Goal: Use online tool/utility: Use online tool/utility

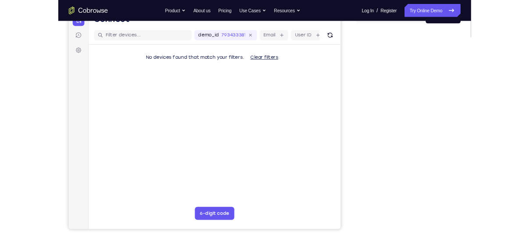
scroll to position [102, 0]
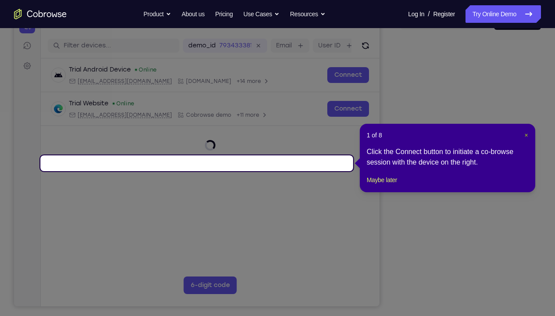
click at [527, 136] on span "×" at bounding box center [526, 135] width 4 height 7
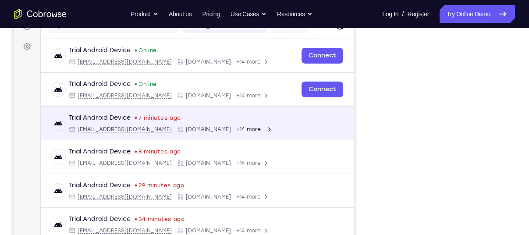
scroll to position [122, 0]
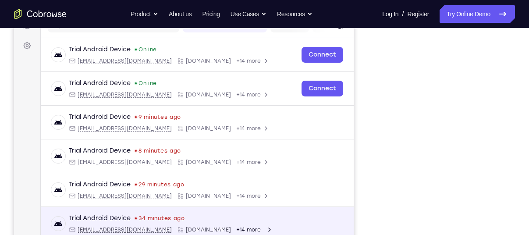
click at [318, 207] on div "Trial Android Device 34 minutes ago android@example.com Cobrowse.io +14 more an…" at bounding box center [197, 224] width 313 height 34
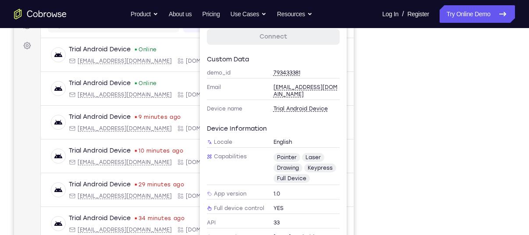
click at [373, 110] on div "Your Support Agent Your Customer Web iOS Android" at bounding box center [264, 124] width 501 height 324
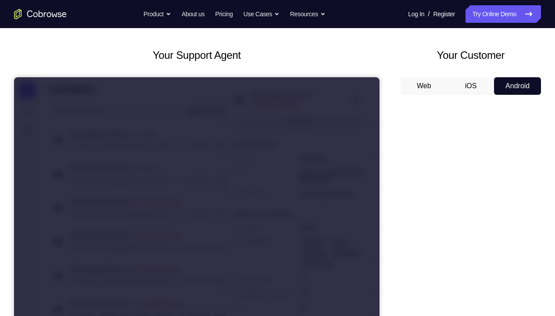
scroll to position [37, 0]
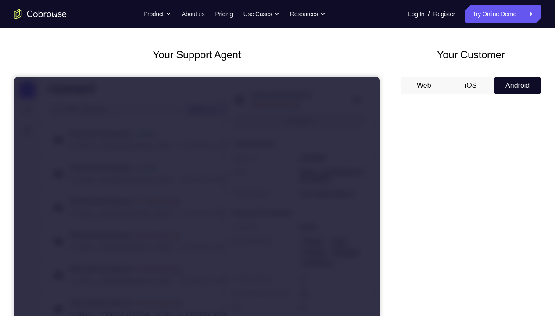
click at [14, 77] on icon at bounding box center [14, 77] width 0 height 0
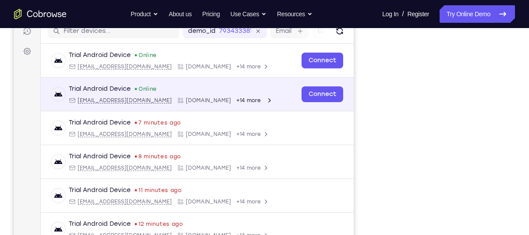
scroll to position [125, 0]
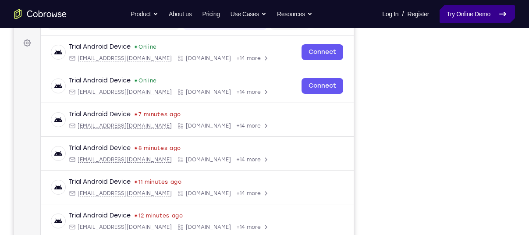
click at [471, 11] on link "Try Online Demo" at bounding box center [477, 14] width 75 height 18
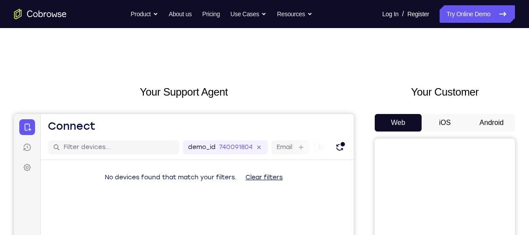
click at [488, 127] on button "Android" at bounding box center [491, 123] width 47 height 18
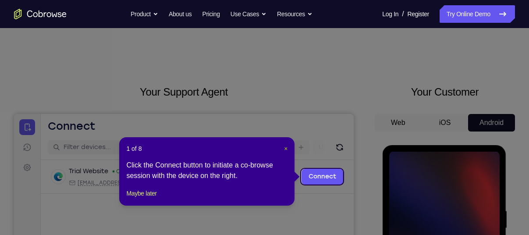
click at [286, 148] on span "×" at bounding box center [286, 148] width 4 height 7
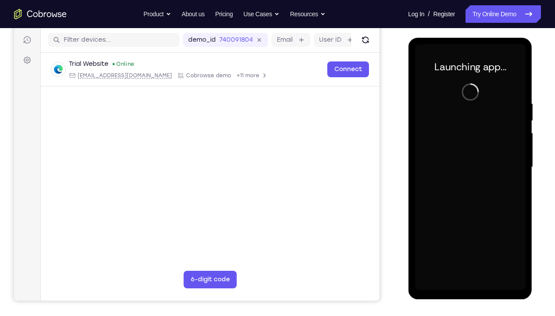
scroll to position [108, 0]
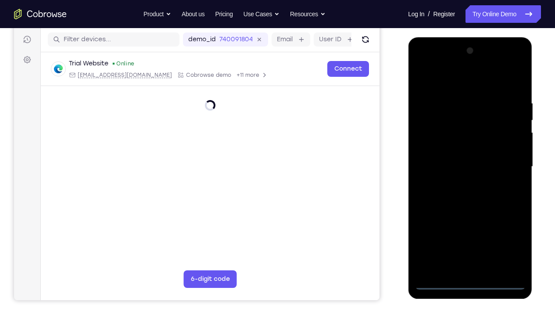
click at [468, 235] on div at bounding box center [470, 167] width 111 height 246
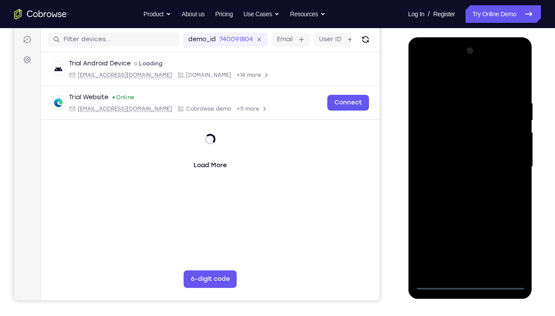
click at [471, 235] on div at bounding box center [470, 167] width 111 height 246
click at [506, 235] on div at bounding box center [470, 167] width 111 height 246
click at [442, 83] on div at bounding box center [470, 167] width 111 height 246
click at [507, 165] on div at bounding box center [470, 167] width 111 height 246
click at [458, 181] on div at bounding box center [470, 167] width 111 height 246
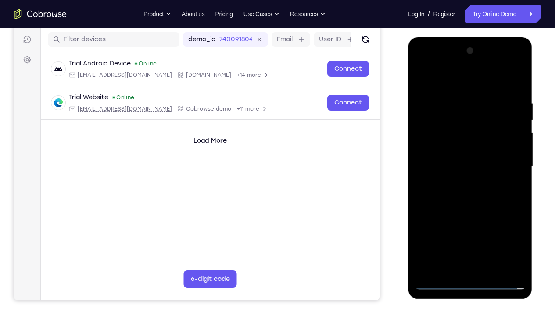
click at [447, 153] on div at bounding box center [470, 167] width 111 height 246
click at [449, 149] on div at bounding box center [470, 167] width 111 height 246
click at [458, 166] on div at bounding box center [470, 167] width 111 height 246
click at [517, 92] on div at bounding box center [470, 167] width 111 height 246
click at [520, 235] on div at bounding box center [470, 167] width 111 height 246
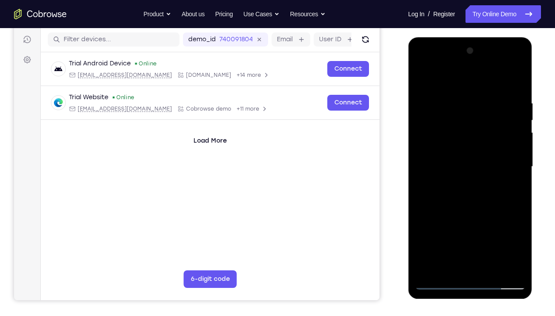
click at [492, 235] on div at bounding box center [470, 167] width 111 height 246
click at [472, 214] on div at bounding box center [470, 167] width 111 height 246
click at [451, 151] on div at bounding box center [470, 167] width 111 height 246
click at [474, 211] on div at bounding box center [470, 167] width 111 height 246
click at [508, 214] on div at bounding box center [470, 167] width 111 height 246
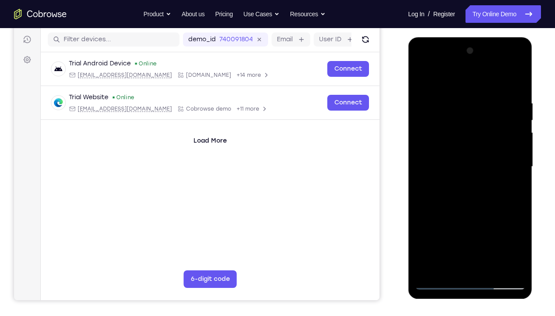
click at [512, 188] on div at bounding box center [470, 167] width 111 height 246
click at [498, 122] on div at bounding box center [470, 167] width 111 height 246
click at [508, 193] on div at bounding box center [470, 167] width 111 height 246
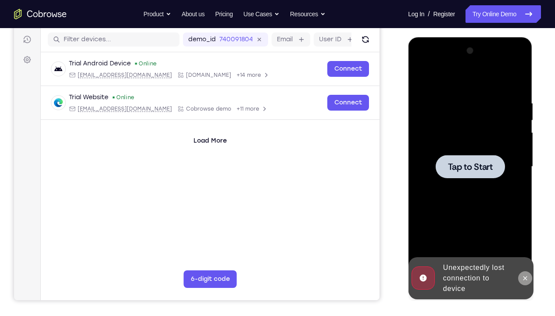
click at [524, 235] on button at bounding box center [525, 278] width 14 height 14
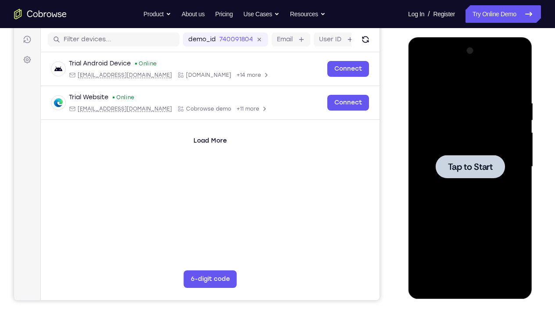
click at [470, 218] on div at bounding box center [470, 167] width 111 height 246
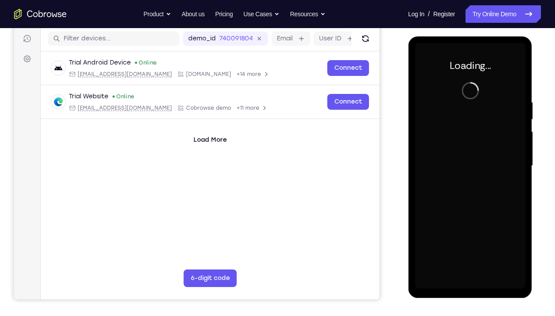
scroll to position [109, 0]
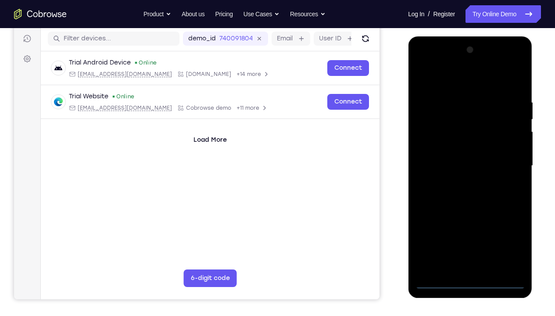
click at [469, 235] on div at bounding box center [470, 166] width 111 height 246
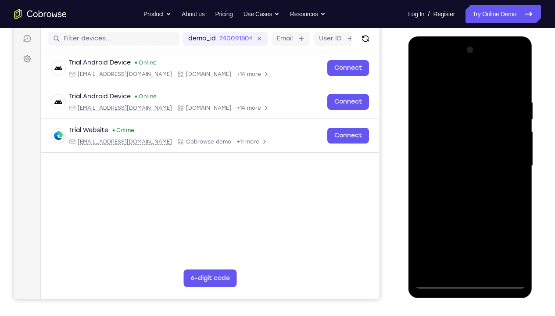
click at [509, 235] on div at bounding box center [470, 166] width 111 height 246
click at [437, 79] on div at bounding box center [470, 166] width 111 height 246
click at [505, 159] on div at bounding box center [470, 166] width 111 height 246
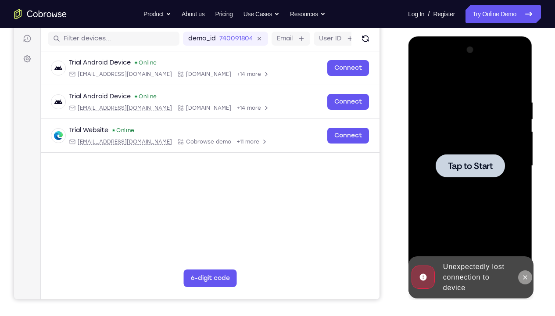
click at [523, 235] on icon at bounding box center [524, 277] width 7 height 7
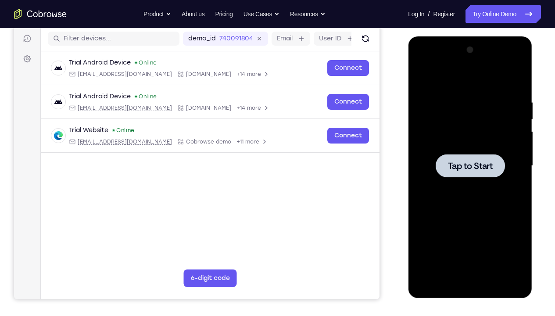
click at [487, 225] on div at bounding box center [470, 166] width 111 height 246
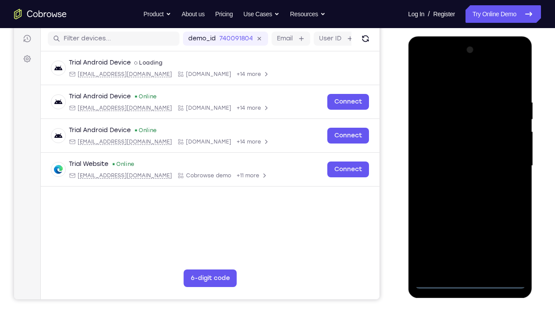
click at [470, 235] on div at bounding box center [470, 166] width 111 height 246
click at [504, 235] on div at bounding box center [470, 166] width 111 height 246
click at [452, 82] on div at bounding box center [470, 166] width 111 height 246
click at [508, 161] on div at bounding box center [470, 166] width 111 height 246
click at [461, 182] on div at bounding box center [470, 166] width 111 height 246
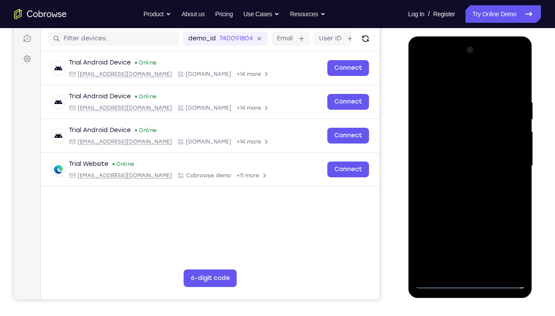
click at [455, 157] on div at bounding box center [470, 166] width 111 height 246
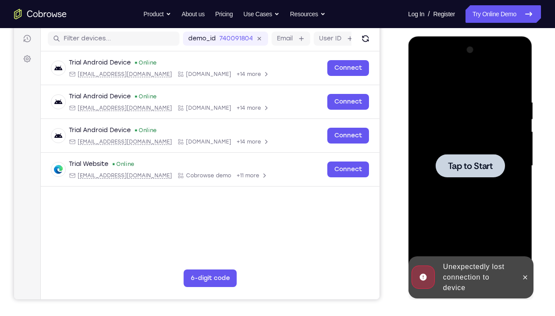
click at [473, 222] on div at bounding box center [470, 166] width 111 height 246
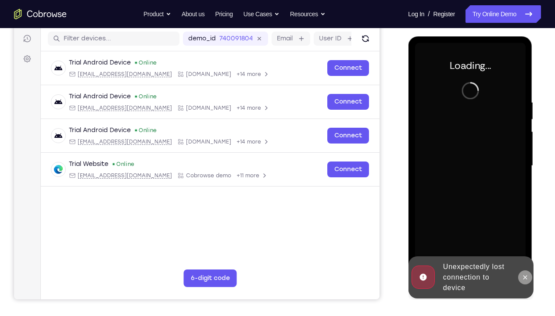
click at [527, 235] on icon at bounding box center [524, 277] width 7 height 7
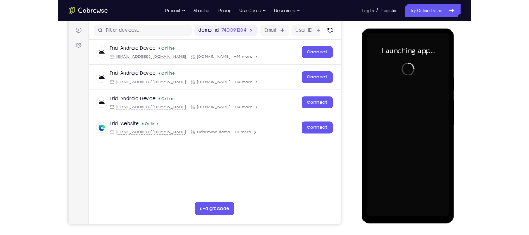
scroll to position [106, 0]
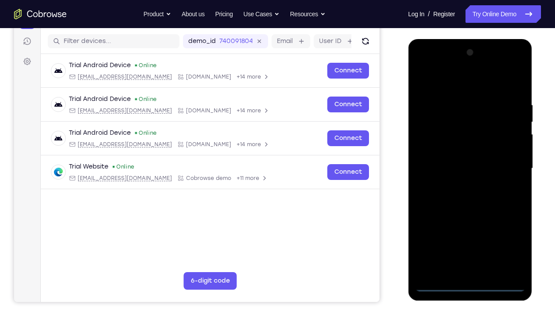
click at [466, 235] on div at bounding box center [470, 169] width 111 height 246
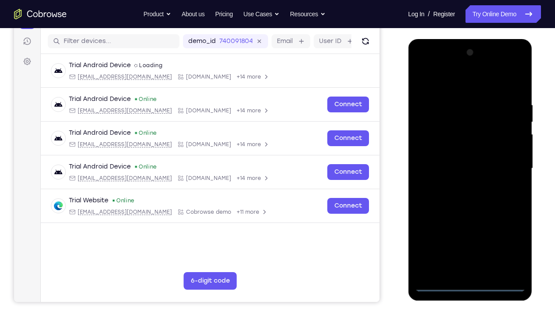
click at [508, 235] on div at bounding box center [470, 169] width 111 height 246
click at [450, 82] on div at bounding box center [470, 169] width 111 height 246
click at [508, 160] on div at bounding box center [470, 169] width 111 height 246
click at [458, 235] on div at bounding box center [470, 169] width 111 height 246
click at [459, 185] on div at bounding box center [470, 169] width 111 height 246
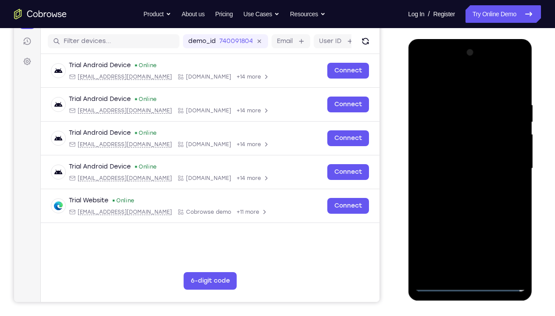
click at [461, 158] on div at bounding box center [470, 169] width 111 height 246
click at [459, 149] on div at bounding box center [470, 169] width 111 height 246
click at [462, 165] on div at bounding box center [470, 169] width 111 height 246
click at [519, 95] on div at bounding box center [470, 169] width 111 height 246
click at [492, 235] on div at bounding box center [470, 169] width 111 height 246
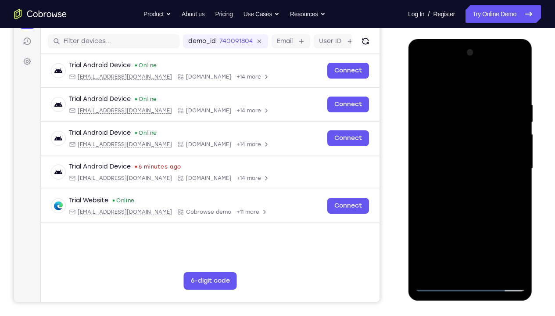
click at [470, 214] on div at bounding box center [470, 169] width 111 height 246
click at [442, 157] on div at bounding box center [470, 169] width 111 height 246
click at [475, 205] on div at bounding box center [470, 169] width 111 height 246
click at [508, 195] on div at bounding box center [470, 169] width 111 height 246
click at [472, 207] on div at bounding box center [470, 169] width 111 height 246
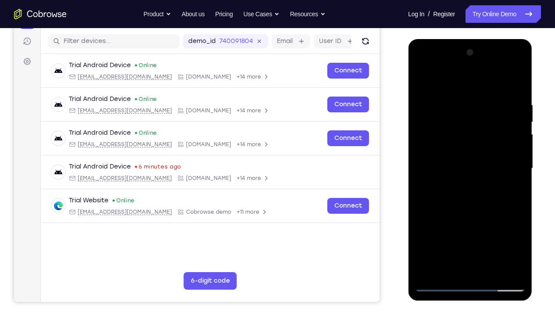
click at [472, 207] on div at bounding box center [470, 169] width 111 height 246
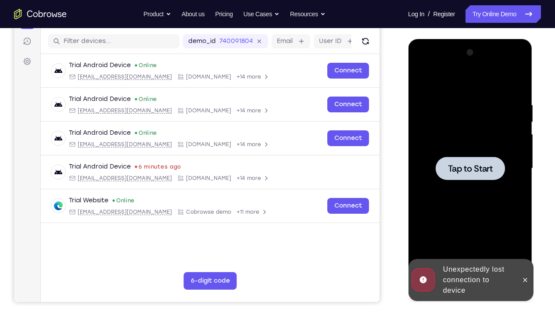
click at [452, 190] on div at bounding box center [470, 169] width 111 height 246
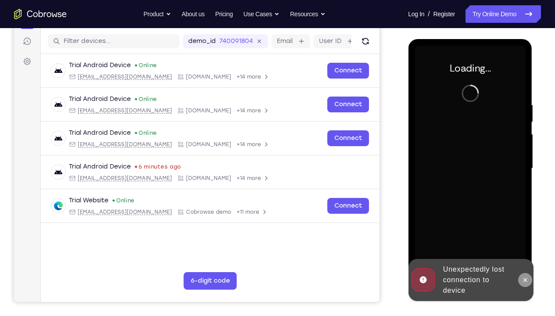
click at [526, 235] on icon at bounding box center [524, 279] width 7 height 7
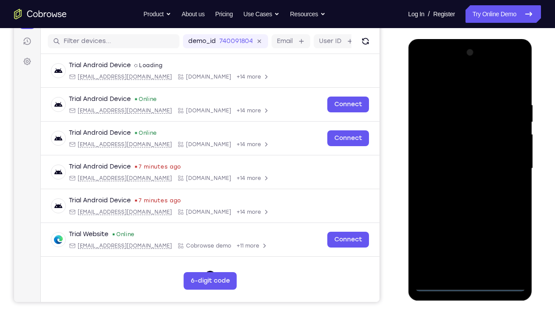
click at [471, 235] on div at bounding box center [470, 169] width 111 height 246
click at [511, 235] on div at bounding box center [470, 169] width 111 height 246
click at [443, 85] on div at bounding box center [470, 169] width 111 height 246
click at [510, 162] on div at bounding box center [470, 169] width 111 height 246
click at [461, 185] on div at bounding box center [470, 169] width 111 height 246
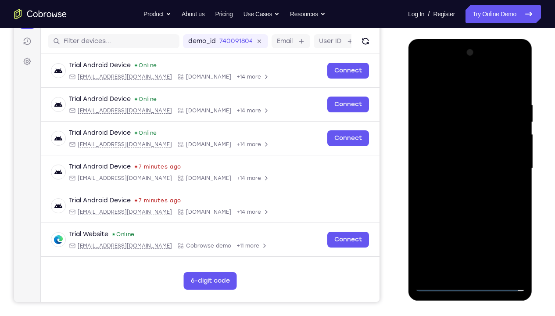
click at [451, 155] on div at bounding box center [470, 169] width 111 height 246
click at [452, 147] on div at bounding box center [470, 169] width 111 height 246
click at [465, 167] on div at bounding box center [470, 169] width 111 height 246
click at [518, 95] on div at bounding box center [470, 169] width 111 height 246
click at [493, 235] on div at bounding box center [470, 169] width 111 height 246
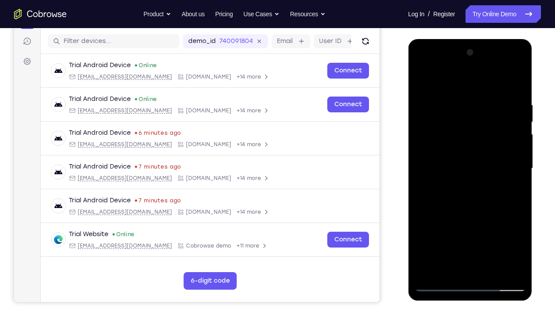
click at [452, 167] on div at bounding box center [470, 169] width 111 height 246
click at [466, 214] on div at bounding box center [470, 169] width 111 height 246
click at [448, 154] on div at bounding box center [470, 169] width 111 height 246
click at [468, 205] on div at bounding box center [470, 169] width 111 height 246
click at [447, 235] on div at bounding box center [470, 169] width 111 height 246
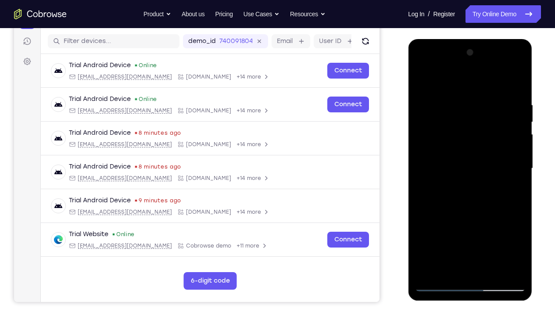
drag, startPoint x: 440, startPoint y: 118, endPoint x: 443, endPoint y: 167, distance: 48.8
click at [443, 167] on div at bounding box center [470, 169] width 111 height 246
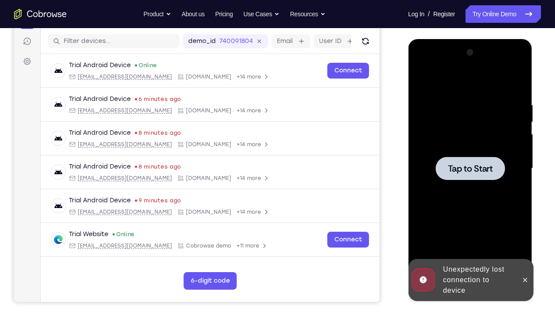
click at [529, 190] on html "Online web based iOS Simulators and Android Emulators. Run iPhone, iPad, Mobile…" at bounding box center [470, 170] width 125 height 263
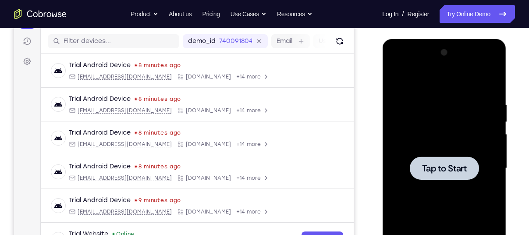
click at [454, 117] on div at bounding box center [444, 169] width 111 height 246
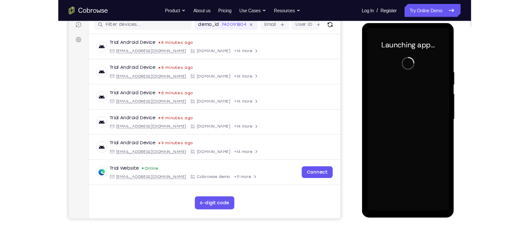
scroll to position [112, 0]
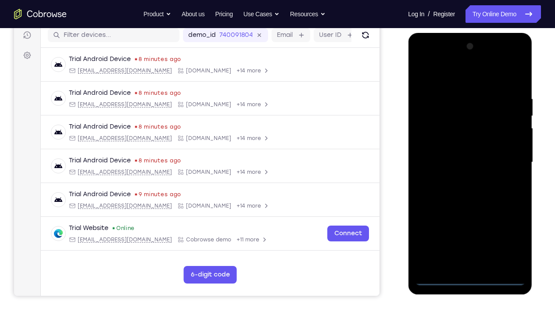
click at [467, 235] on div at bounding box center [470, 162] width 111 height 246
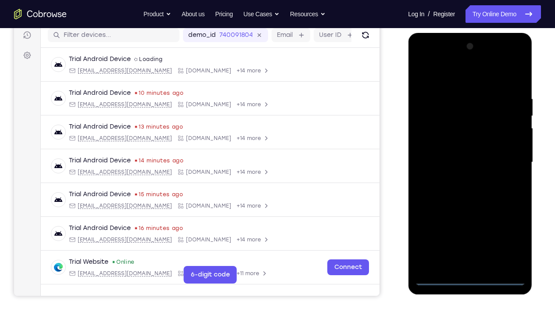
click at [510, 235] on div at bounding box center [470, 162] width 111 height 246
click at [443, 80] on div at bounding box center [470, 162] width 111 height 246
click at [509, 162] on div at bounding box center [470, 162] width 111 height 246
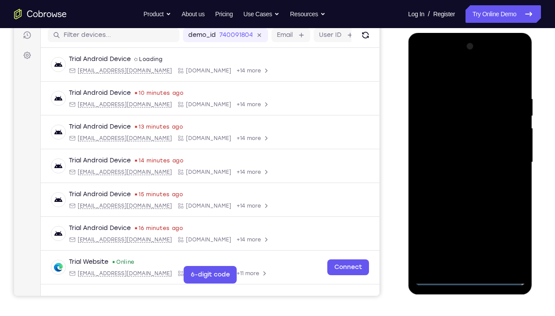
click at [461, 179] on div at bounding box center [470, 162] width 111 height 246
click at [460, 149] on div at bounding box center [470, 162] width 111 height 246
click at [461, 145] on div at bounding box center [470, 162] width 111 height 246
click at [464, 161] on div at bounding box center [470, 162] width 111 height 246
click at [517, 87] on div at bounding box center [470, 162] width 111 height 246
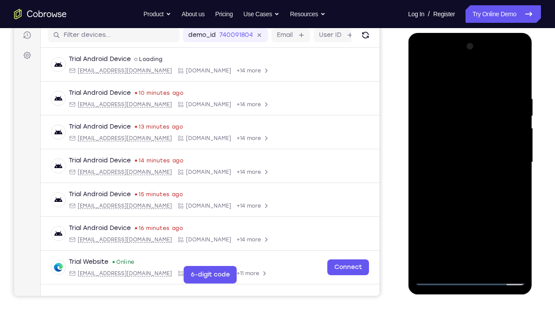
click at [491, 235] on div at bounding box center [470, 162] width 111 height 246
click at [469, 207] on div at bounding box center [470, 162] width 111 height 246
click at [446, 150] on div at bounding box center [470, 162] width 111 height 246
click at [459, 235] on div at bounding box center [470, 162] width 111 height 246
click at [468, 200] on div at bounding box center [470, 162] width 111 height 246
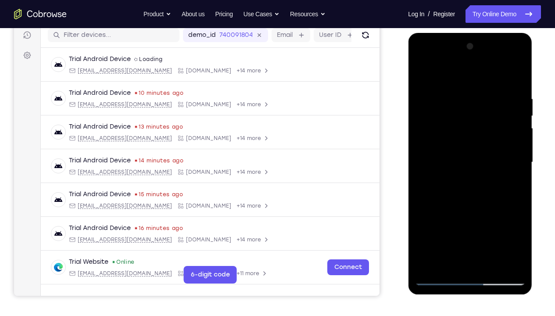
click at [421, 75] on div at bounding box center [470, 162] width 111 height 246
click at [459, 93] on div at bounding box center [470, 162] width 111 height 246
click at [520, 131] on div at bounding box center [470, 162] width 111 height 246
click at [519, 131] on div at bounding box center [470, 162] width 111 height 246
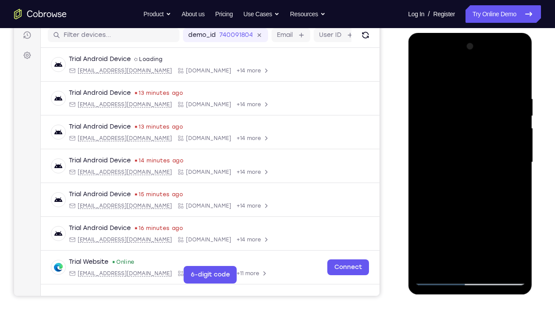
click at [518, 123] on div at bounding box center [470, 162] width 111 height 246
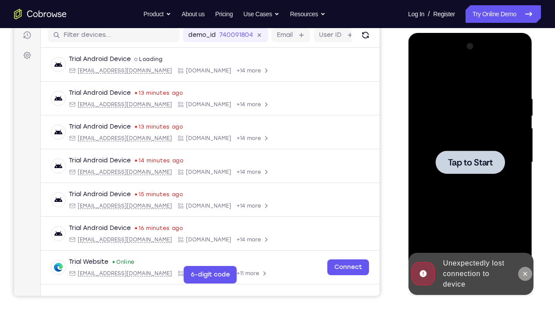
click at [524, 235] on icon at bounding box center [524, 273] width 7 height 7
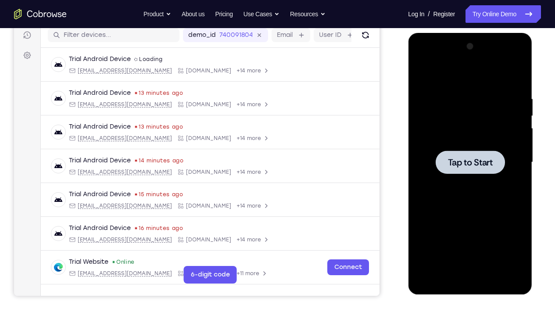
click at [469, 229] on div at bounding box center [470, 162] width 111 height 246
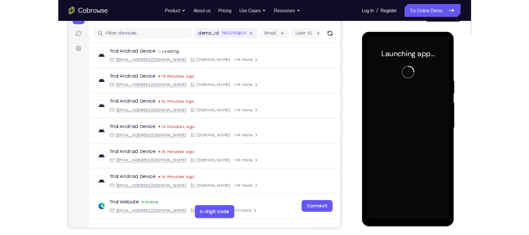
scroll to position [102, 0]
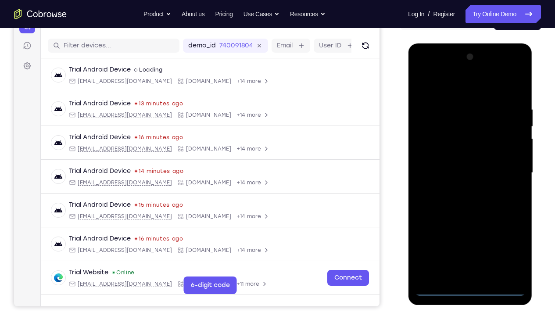
click at [471, 235] on div at bounding box center [470, 173] width 111 height 246
click at [513, 235] on div at bounding box center [470, 173] width 111 height 246
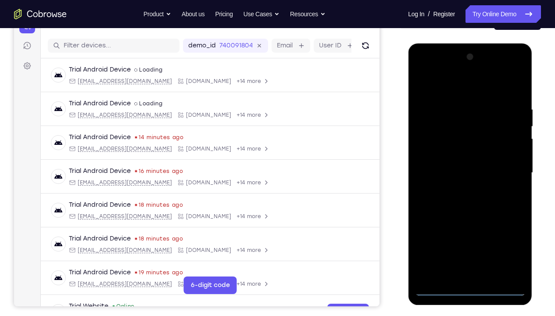
click at [444, 78] on div at bounding box center [470, 173] width 111 height 246
click at [507, 168] on div at bounding box center [470, 173] width 111 height 246
click at [459, 188] on div at bounding box center [470, 173] width 111 height 246
click at [450, 153] on div at bounding box center [470, 173] width 111 height 246
click at [455, 166] on div at bounding box center [470, 173] width 111 height 246
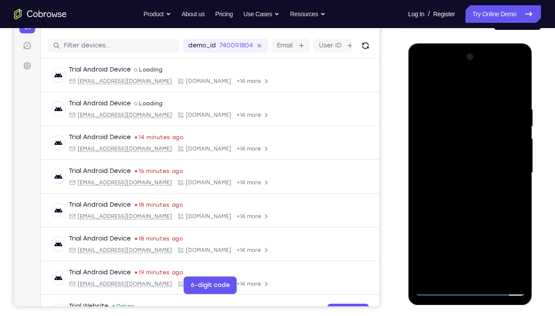
click at [468, 154] on div at bounding box center [470, 173] width 111 height 246
click at [490, 235] on div at bounding box center [470, 173] width 111 height 246
click at [468, 220] on div at bounding box center [470, 173] width 111 height 246
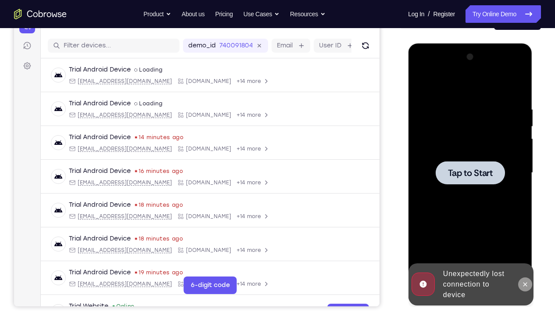
click at [524, 235] on icon at bounding box center [524, 284] width 7 height 7
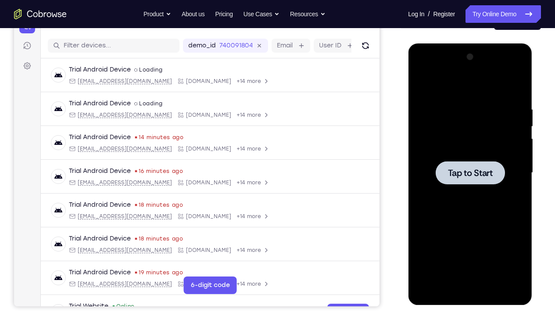
click at [477, 225] on div at bounding box center [470, 173] width 111 height 246
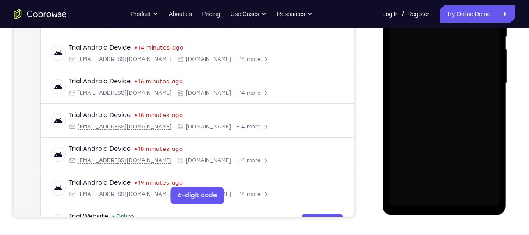
scroll to position [0, 0]
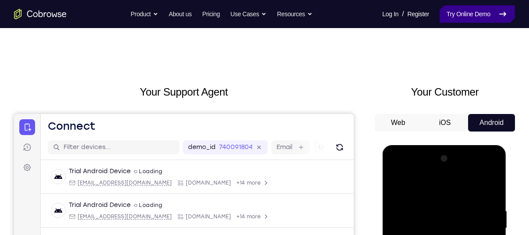
click at [470, 18] on link "Try Online Demo" at bounding box center [477, 14] width 75 height 18
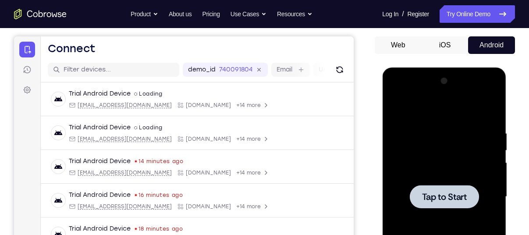
scroll to position [81, 0]
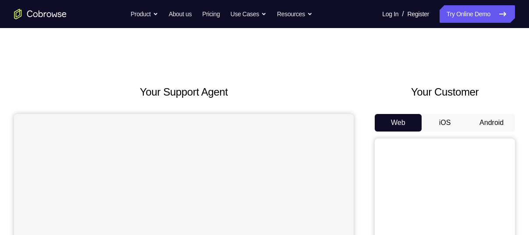
click at [491, 117] on button "Android" at bounding box center [491, 123] width 47 height 18
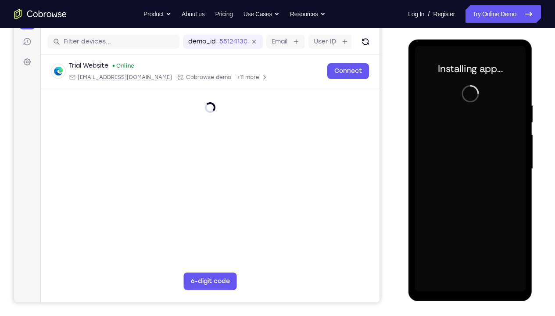
scroll to position [106, 0]
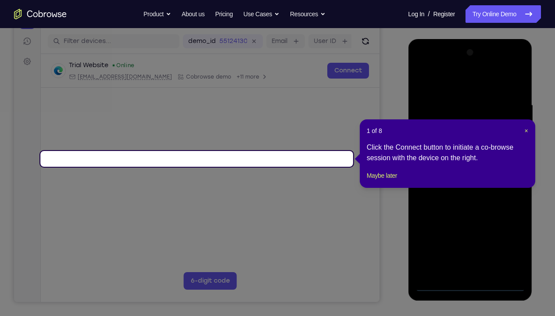
drag, startPoint x: 62, startPoint y: 248, endPoint x: 449, endPoint y: 287, distance: 388.9
click at [449, 235] on icon at bounding box center [280, 158] width 561 height 316
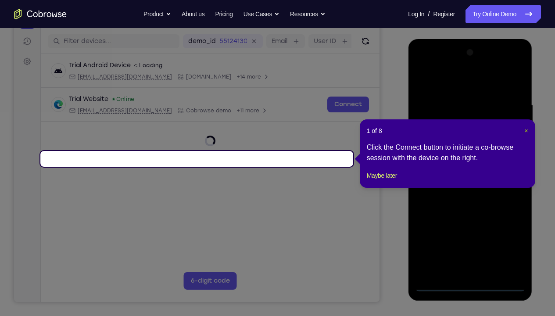
click at [525, 135] on button "×" at bounding box center [526, 130] width 4 height 9
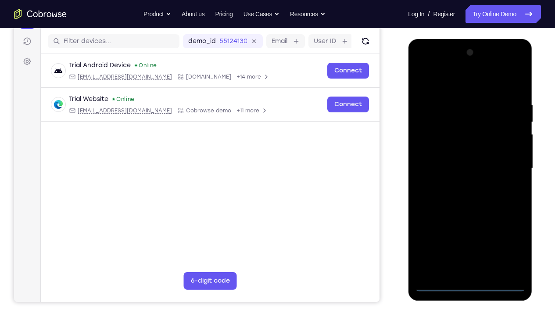
click at [473, 235] on div at bounding box center [470, 169] width 111 height 246
click at [495, 169] on div at bounding box center [470, 169] width 111 height 246
click at [472, 235] on div at bounding box center [470, 169] width 111 height 246
click at [509, 235] on div at bounding box center [470, 169] width 111 height 246
click at [437, 83] on div at bounding box center [470, 169] width 111 height 246
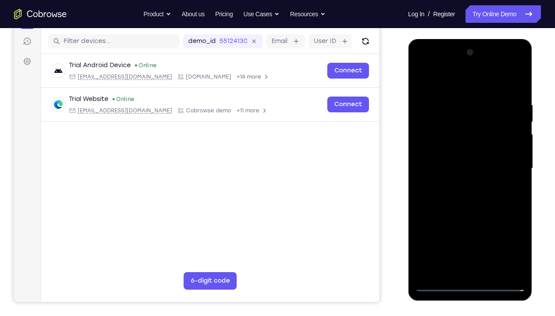
click at [506, 163] on div at bounding box center [470, 169] width 111 height 246
click at [458, 185] on div at bounding box center [470, 169] width 111 height 246
click at [453, 159] on div at bounding box center [470, 169] width 111 height 246
click at [453, 149] on div at bounding box center [470, 169] width 111 height 246
click at [461, 167] on div at bounding box center [470, 169] width 111 height 246
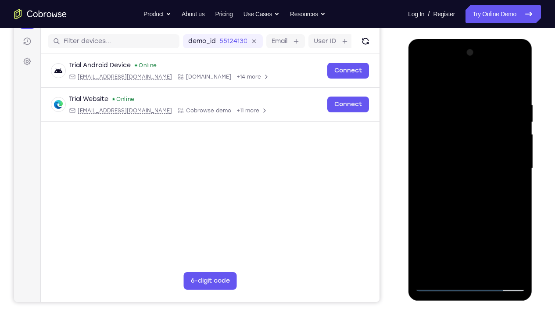
click at [516, 97] on div at bounding box center [470, 169] width 111 height 246
click at [516, 94] on div at bounding box center [470, 169] width 111 height 246
click at [491, 235] on div at bounding box center [470, 169] width 111 height 246
click at [468, 216] on div at bounding box center [470, 169] width 111 height 246
click at [451, 152] on div at bounding box center [470, 169] width 111 height 246
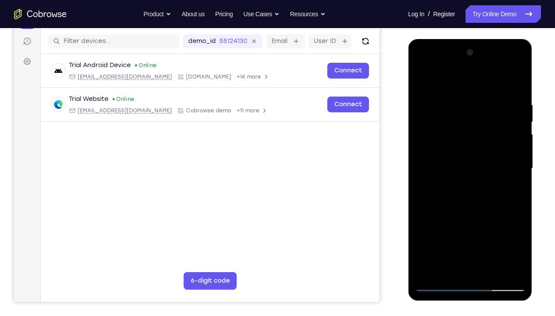
click at [421, 82] on div at bounding box center [470, 169] width 111 height 246
click at [443, 154] on div at bounding box center [470, 169] width 111 height 246
click at [447, 78] on div at bounding box center [470, 169] width 111 height 246
click at [522, 235] on div at bounding box center [470, 169] width 111 height 246
click at [422, 80] on div at bounding box center [470, 169] width 111 height 246
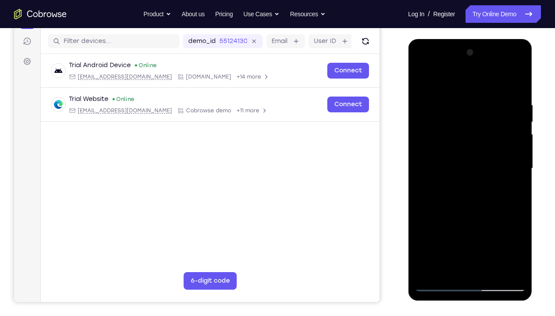
click at [447, 79] on div at bounding box center [470, 169] width 111 height 246
click at [422, 81] on div at bounding box center [470, 169] width 111 height 246
click at [450, 175] on div at bounding box center [470, 169] width 111 height 246
click at [422, 82] on div at bounding box center [470, 169] width 111 height 246
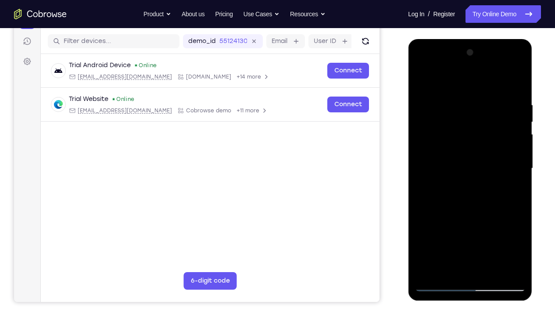
click at [445, 154] on div at bounding box center [470, 169] width 111 height 246
click at [448, 79] on div at bounding box center [470, 169] width 111 height 246
click at [421, 80] on div at bounding box center [470, 169] width 111 height 246
click at [447, 235] on div at bounding box center [470, 169] width 111 height 246
click at [469, 206] on div at bounding box center [470, 169] width 111 height 246
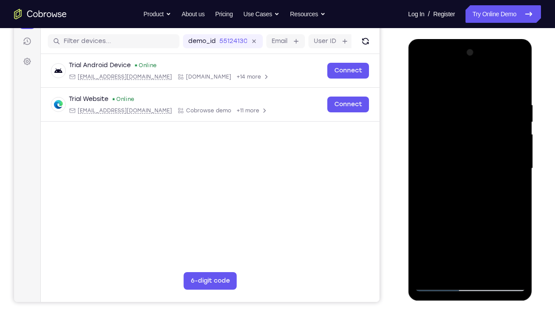
click at [421, 82] on div at bounding box center [470, 169] width 111 height 246
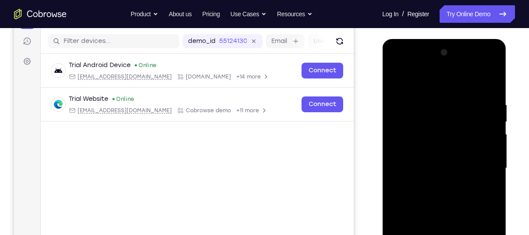
click at [423, 153] on div at bounding box center [444, 169] width 111 height 246
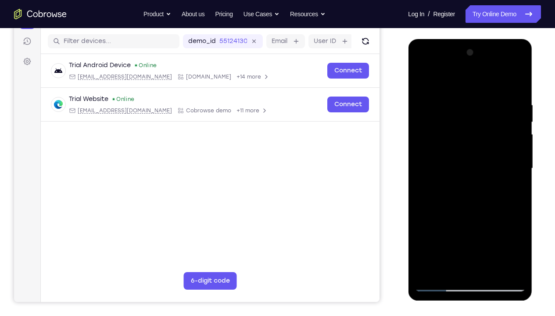
click at [458, 235] on div at bounding box center [470, 169] width 111 height 246
click at [457, 173] on div at bounding box center [470, 169] width 111 height 246
click at [493, 235] on div at bounding box center [470, 169] width 111 height 246
click at [454, 235] on div at bounding box center [470, 169] width 111 height 246
click at [449, 235] on div at bounding box center [470, 169] width 111 height 246
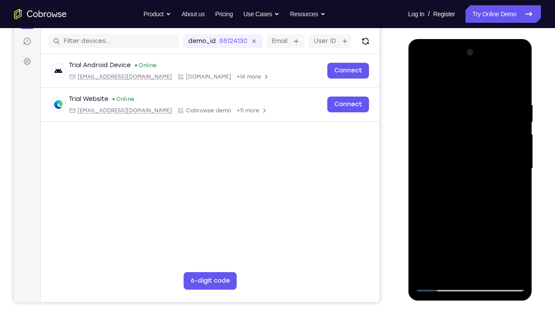
click at [495, 218] on div at bounding box center [470, 169] width 111 height 246
click at [511, 184] on div at bounding box center [470, 169] width 111 height 246
click at [457, 161] on div at bounding box center [470, 169] width 111 height 246
click at [500, 235] on div at bounding box center [470, 169] width 111 height 246
click at [518, 235] on div at bounding box center [470, 169] width 111 height 246
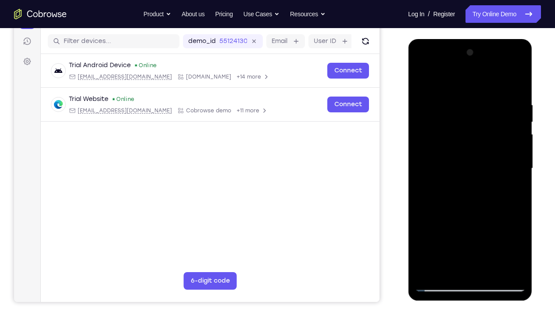
click at [483, 190] on div at bounding box center [470, 169] width 111 height 246
click at [516, 235] on div at bounding box center [470, 169] width 111 height 246
click at [469, 204] on div at bounding box center [470, 169] width 111 height 246
click at [469, 209] on div at bounding box center [470, 169] width 111 height 246
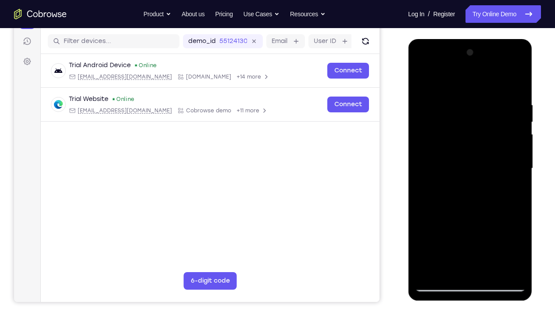
click at [420, 84] on div at bounding box center [470, 169] width 111 height 246
click at [447, 157] on div at bounding box center [470, 169] width 111 height 246
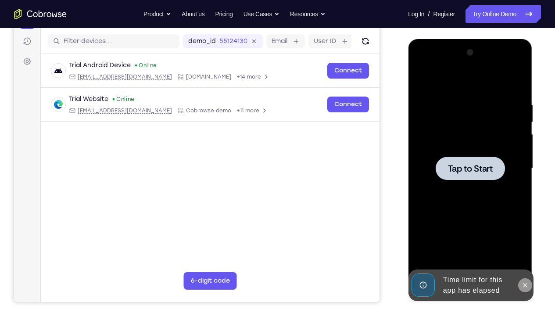
click at [525, 235] on icon at bounding box center [524, 285] width 7 height 7
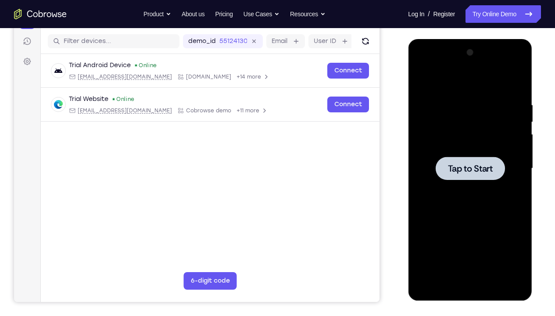
click at [472, 218] on div at bounding box center [470, 169] width 111 height 246
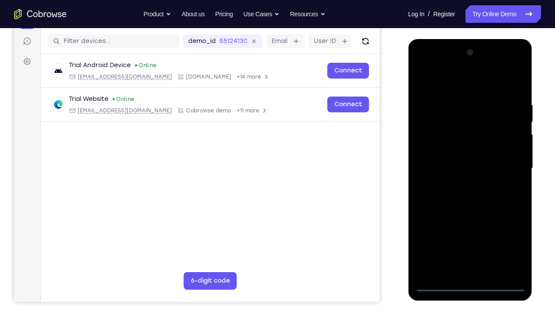
click at [470, 235] on div at bounding box center [470, 169] width 111 height 246
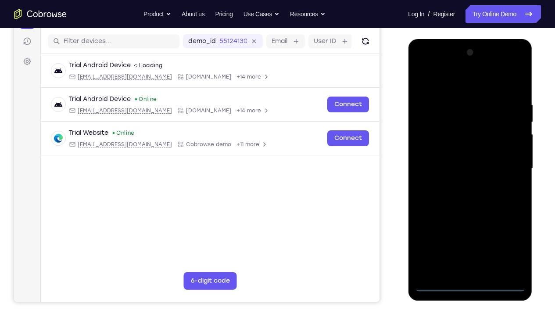
click at [509, 235] on div at bounding box center [470, 169] width 111 height 246
click at [445, 85] on div at bounding box center [470, 169] width 111 height 246
click at [506, 162] on div at bounding box center [470, 169] width 111 height 246
click at [459, 183] on div at bounding box center [470, 169] width 111 height 246
click at [458, 161] on div at bounding box center [470, 169] width 111 height 246
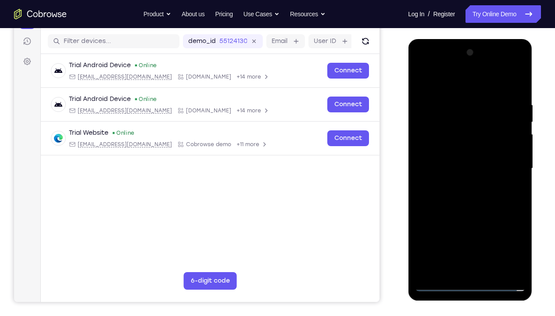
click at [457, 151] on div at bounding box center [470, 169] width 111 height 246
click at [460, 164] on div at bounding box center [470, 169] width 111 height 246
click at [518, 94] on div at bounding box center [470, 169] width 111 height 246
click at [493, 235] on div at bounding box center [470, 169] width 111 height 246
click at [469, 218] on div at bounding box center [470, 169] width 111 height 246
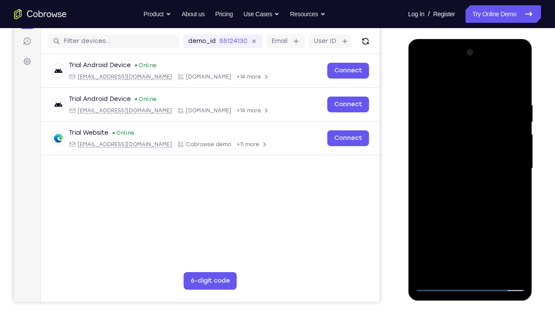
click at [447, 158] on div at bounding box center [470, 169] width 111 height 246
click at [443, 223] on div at bounding box center [470, 169] width 111 height 246
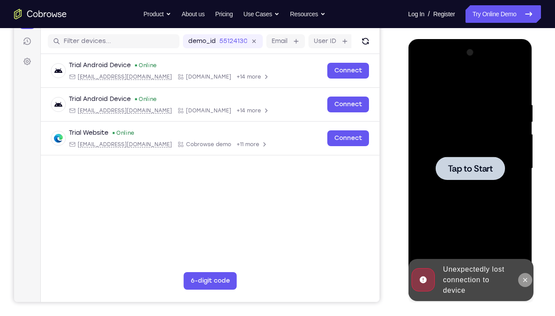
click at [526, 235] on button at bounding box center [525, 280] width 14 height 14
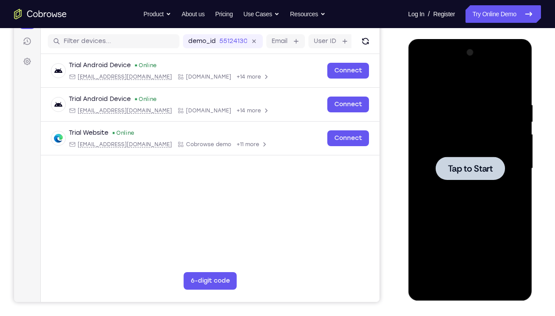
click at [479, 227] on div at bounding box center [470, 169] width 111 height 246
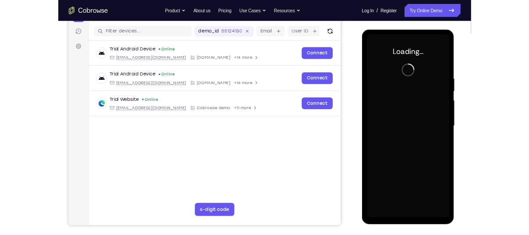
scroll to position [105, 0]
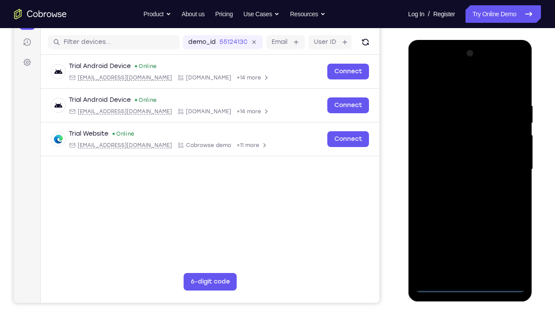
click at [469, 235] on div at bounding box center [470, 169] width 111 height 246
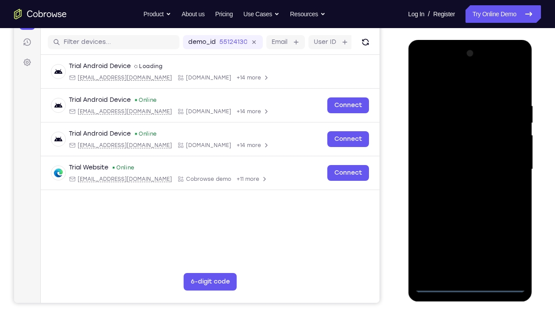
click at [511, 235] on div at bounding box center [470, 169] width 111 height 246
click at [440, 89] on div at bounding box center [470, 169] width 111 height 246
click at [507, 163] on div at bounding box center [470, 169] width 111 height 246
click at [459, 185] on div at bounding box center [470, 169] width 111 height 246
click at [444, 157] on div at bounding box center [470, 169] width 111 height 246
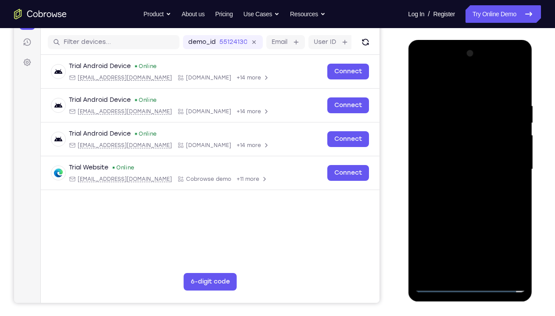
click at [446, 154] on div at bounding box center [470, 169] width 111 height 246
click at [454, 170] on div at bounding box center [470, 169] width 111 height 246
click at [490, 235] on div at bounding box center [470, 169] width 111 height 246
click at [471, 213] on div at bounding box center [470, 169] width 111 height 246
click at [473, 215] on div at bounding box center [470, 169] width 111 height 246
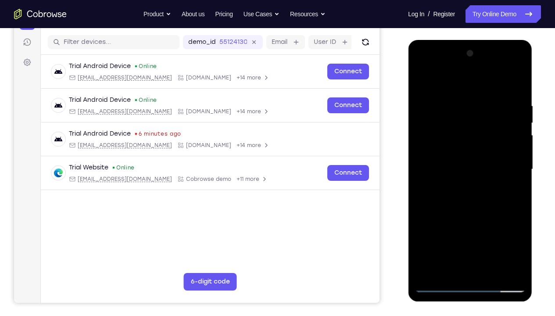
click at [441, 235] on div at bounding box center [470, 169] width 111 height 246
click at [454, 156] on div at bounding box center [470, 169] width 111 height 246
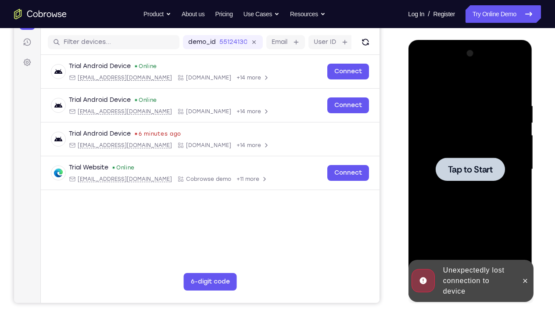
click at [469, 235] on div at bounding box center [470, 169] width 111 height 246
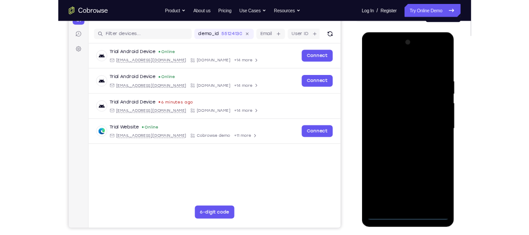
scroll to position [99, 0]
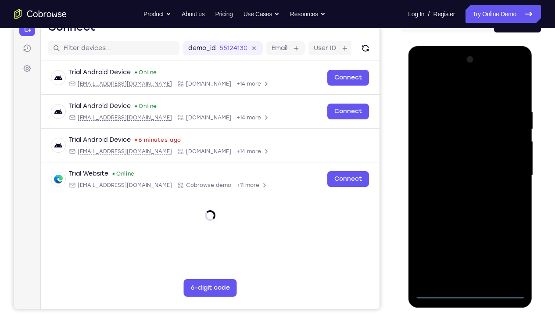
click at [466, 235] on div at bounding box center [470, 176] width 111 height 246
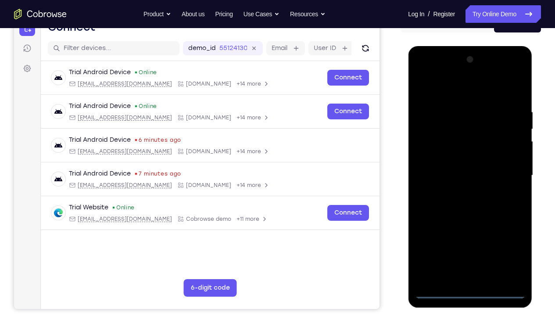
click at [507, 235] on div at bounding box center [470, 176] width 111 height 246
click at [443, 88] on div at bounding box center [470, 176] width 111 height 246
click at [505, 170] on div at bounding box center [470, 176] width 111 height 246
click at [457, 193] on div at bounding box center [470, 176] width 111 height 246
click at [462, 168] on div at bounding box center [470, 176] width 111 height 246
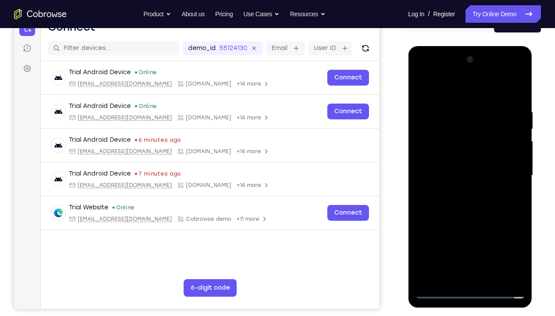
click at [458, 158] on div at bounding box center [470, 176] width 111 height 246
click at [461, 176] on div at bounding box center [470, 176] width 111 height 246
click at [517, 100] on div at bounding box center [470, 176] width 111 height 246
click at [493, 235] on div at bounding box center [470, 176] width 111 height 246
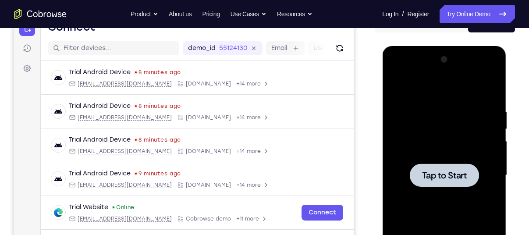
click at [417, 112] on div at bounding box center [444, 176] width 111 height 246
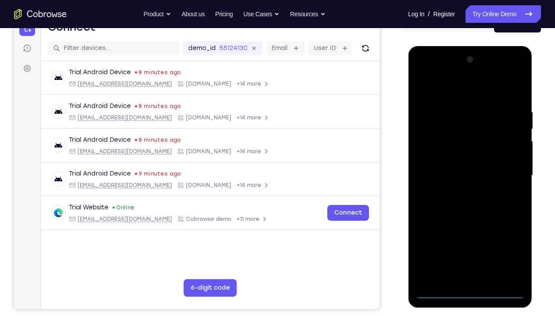
click at [467, 235] on div at bounding box center [470, 176] width 111 height 246
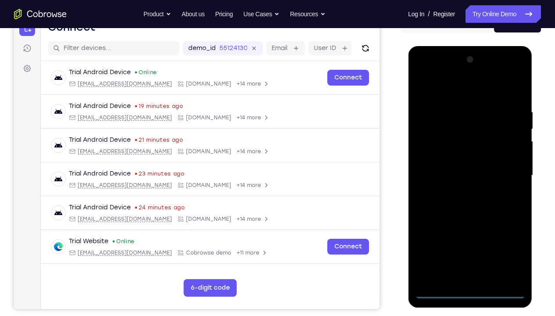
click at [511, 235] on div at bounding box center [470, 176] width 111 height 246
click at [443, 89] on div at bounding box center [470, 176] width 111 height 246
click at [506, 171] on div at bounding box center [470, 176] width 111 height 246
click at [460, 190] on div at bounding box center [470, 176] width 111 height 246
click at [439, 165] on div at bounding box center [470, 176] width 111 height 246
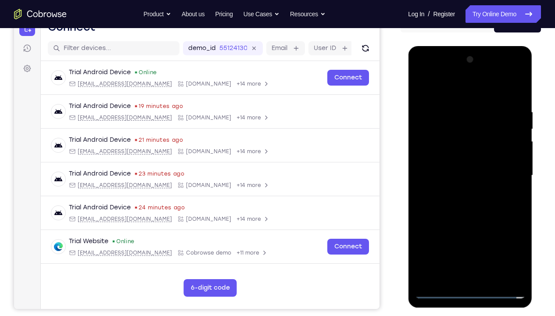
click at [439, 157] on div at bounding box center [470, 176] width 111 height 246
click at [454, 172] on div at bounding box center [470, 176] width 111 height 246
click at [492, 235] on div at bounding box center [470, 176] width 111 height 246
click at [472, 235] on div at bounding box center [470, 176] width 111 height 246
click at [518, 101] on div at bounding box center [470, 176] width 111 height 246
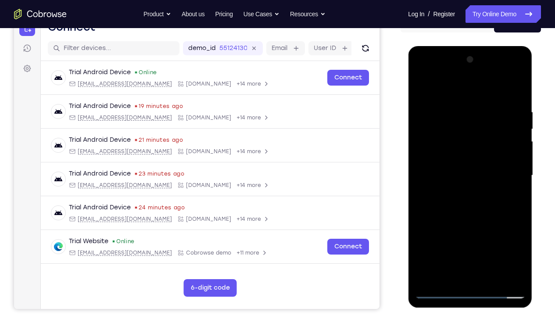
click at [491, 235] on div at bounding box center [470, 176] width 111 height 246
click at [471, 222] on div at bounding box center [470, 176] width 111 height 246
click at [457, 163] on div at bounding box center [470, 176] width 111 height 246
click at [453, 232] on div at bounding box center [470, 176] width 111 height 246
click at [462, 234] on div at bounding box center [470, 176] width 111 height 246
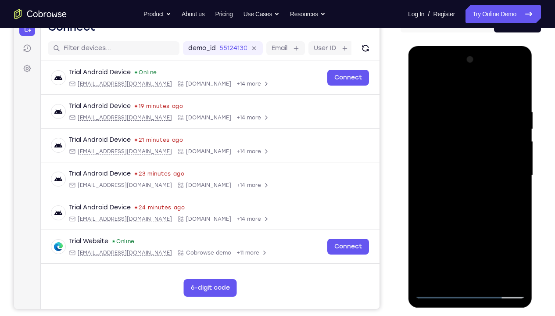
click at [460, 220] on div at bounding box center [470, 176] width 111 height 246
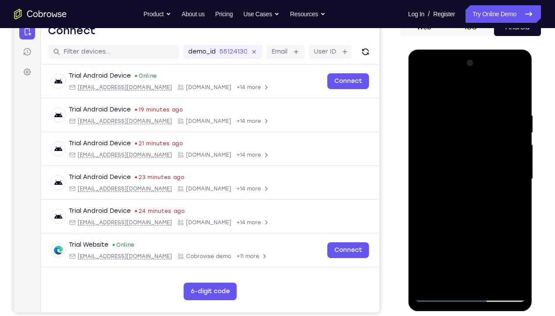
scroll to position [95, 0]
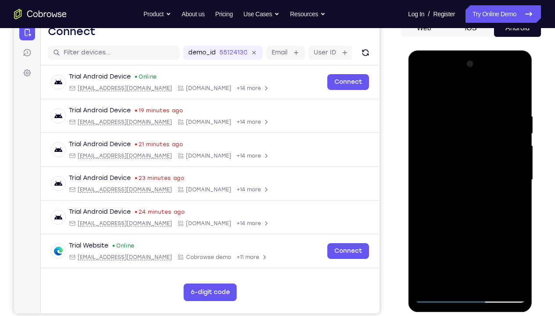
click at [502, 235] on div at bounding box center [470, 180] width 111 height 246
click at [508, 235] on div at bounding box center [470, 180] width 111 height 246
click at [467, 220] on div at bounding box center [470, 180] width 111 height 246
click at [511, 202] on div at bounding box center [470, 180] width 111 height 246
drag, startPoint x: 462, startPoint y: 166, endPoint x: 475, endPoint y: 197, distance: 33.1
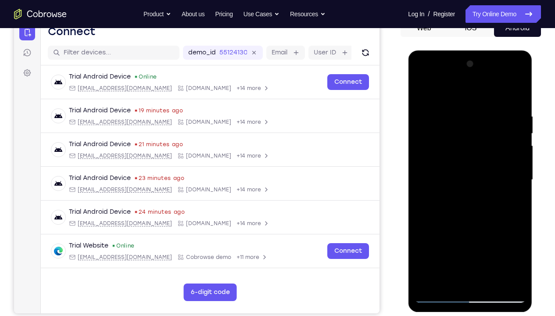
click at [475, 197] on div at bounding box center [470, 180] width 111 height 246
drag, startPoint x: 462, startPoint y: 134, endPoint x: 471, endPoint y: 106, distance: 29.4
click at [471, 106] on div at bounding box center [470, 180] width 111 height 246
drag, startPoint x: 467, startPoint y: 110, endPoint x: 472, endPoint y: 94, distance: 16.5
click at [472, 94] on div at bounding box center [470, 180] width 111 height 246
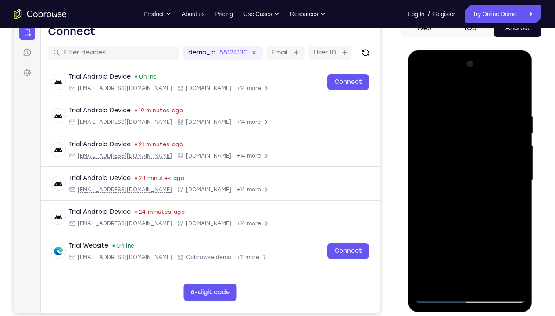
click at [422, 94] on div at bounding box center [470, 180] width 111 height 246
click at [456, 161] on div at bounding box center [470, 180] width 111 height 246
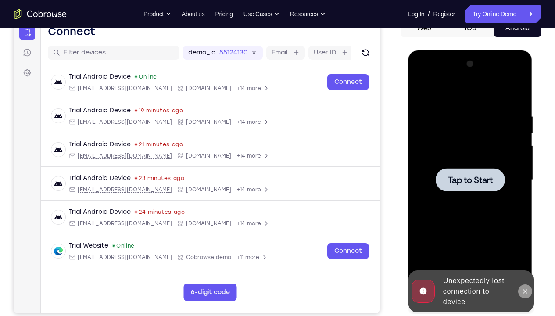
click at [525, 235] on icon at bounding box center [525, 291] width 4 height 4
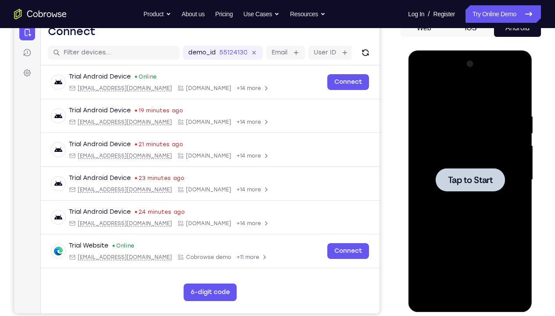
click at [453, 235] on div at bounding box center [470, 180] width 111 height 246
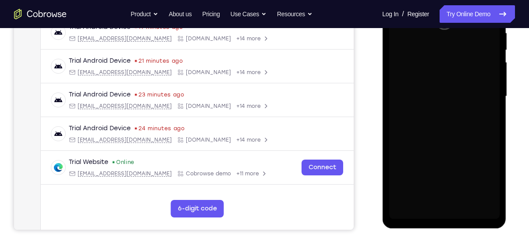
scroll to position [188, 0]
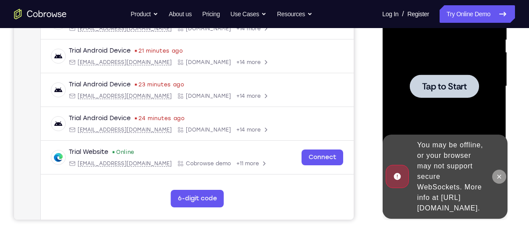
click at [498, 175] on icon at bounding box center [499, 177] width 4 height 4
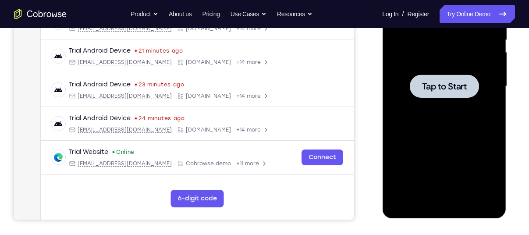
click at [445, 146] on div at bounding box center [444, 87] width 111 height 246
click at [449, 178] on div at bounding box center [444, 87] width 111 height 246
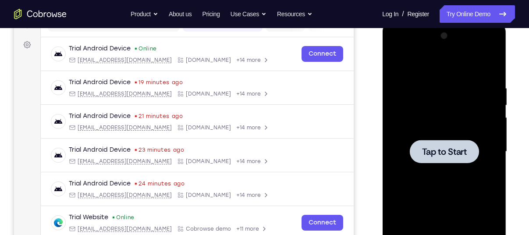
scroll to position [126, 0]
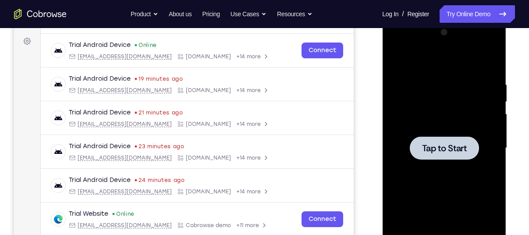
click at [417, 85] on div at bounding box center [444, 148] width 111 height 246
click at [452, 89] on div at bounding box center [444, 148] width 111 height 246
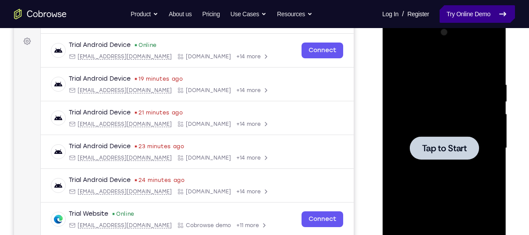
click at [467, 16] on link "Try Online Demo" at bounding box center [477, 14] width 75 height 18
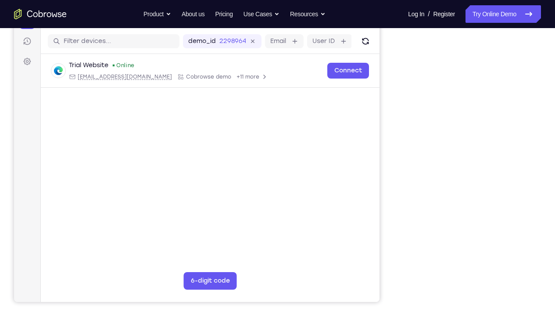
scroll to position [106, 0]
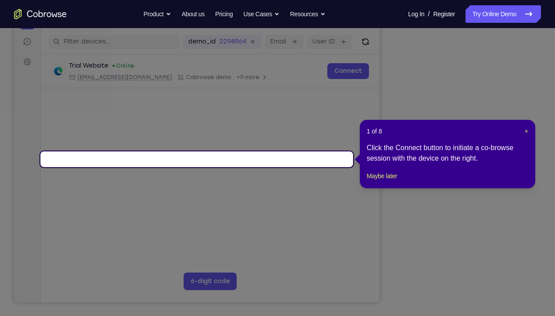
click at [522, 132] on header "1 of 8 ×" at bounding box center [447, 131] width 161 height 9
click at [526, 132] on span "×" at bounding box center [526, 131] width 4 height 7
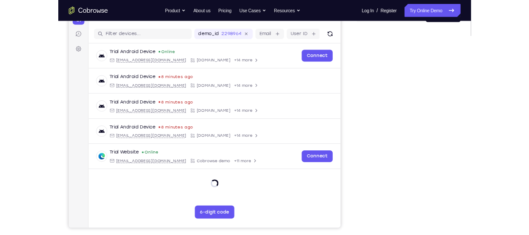
scroll to position [104, 0]
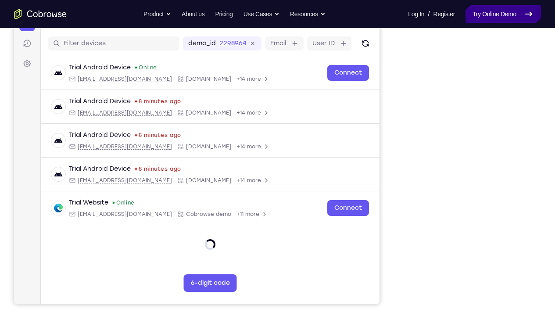
click at [479, 11] on link "Try Online Demo" at bounding box center [502, 14] width 75 height 18
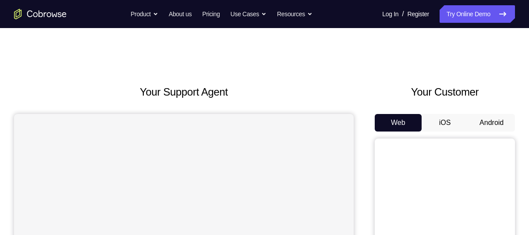
click at [491, 124] on button "Android" at bounding box center [491, 123] width 47 height 18
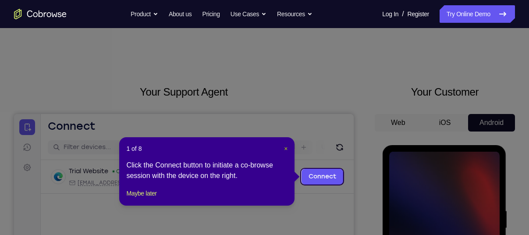
click at [286, 147] on span "×" at bounding box center [286, 148] width 4 height 7
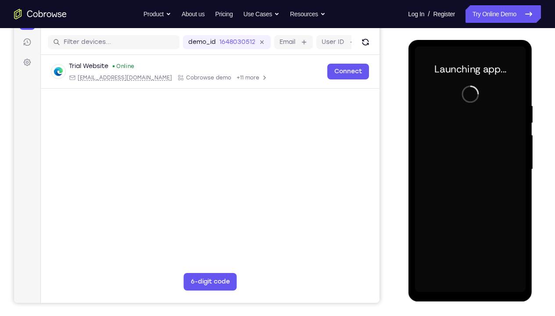
scroll to position [107, 0]
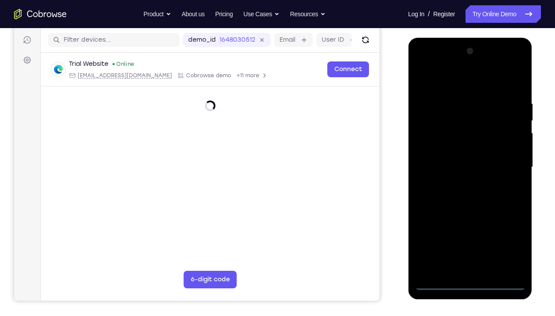
click at [472, 235] on div at bounding box center [470, 167] width 111 height 246
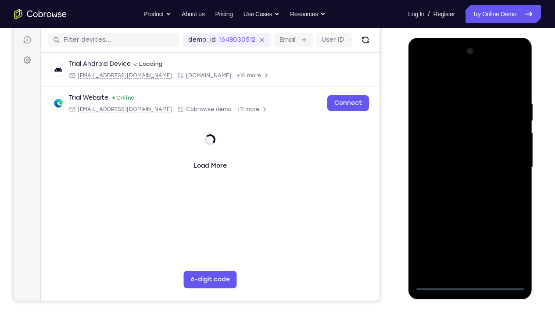
click at [470, 235] on div at bounding box center [470, 167] width 111 height 246
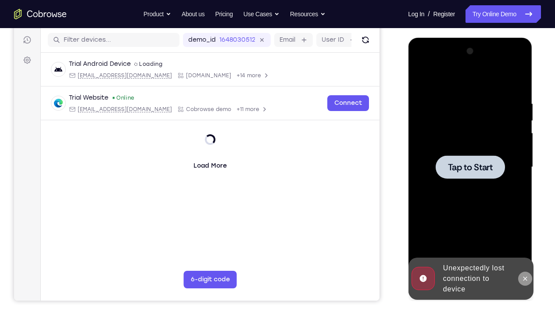
click at [524, 235] on button at bounding box center [525, 279] width 14 height 14
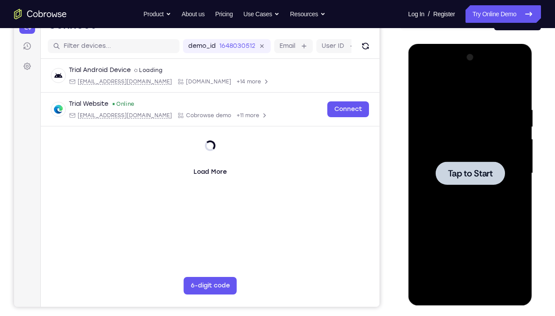
scroll to position [102, 0]
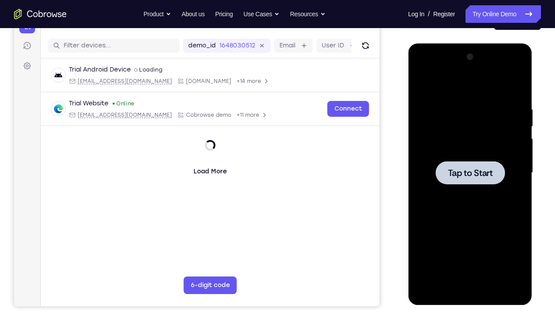
click at [466, 129] on div at bounding box center [470, 173] width 111 height 246
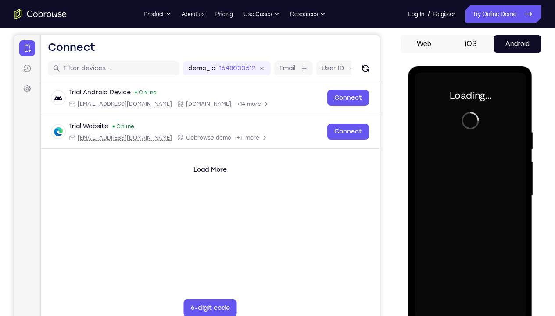
scroll to position [82, 0]
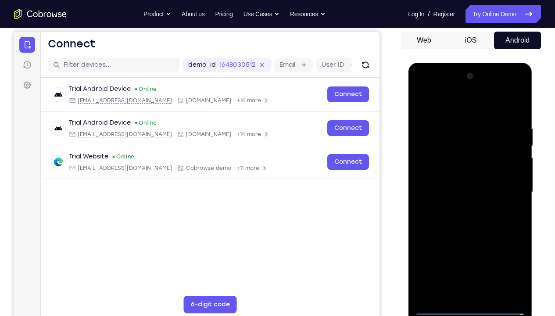
click at [466, 235] on div at bounding box center [470, 192] width 111 height 246
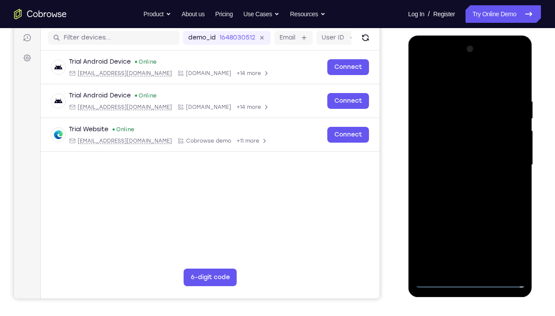
scroll to position [111, 0]
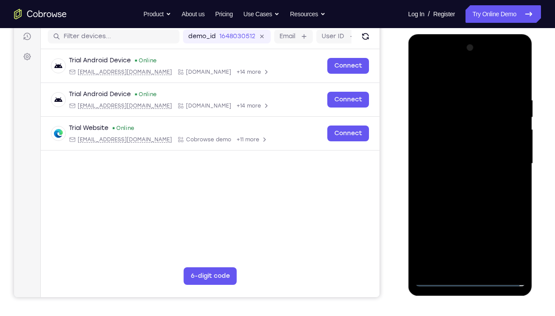
click at [513, 235] on div at bounding box center [470, 164] width 111 height 246
click at [443, 79] on div at bounding box center [470, 164] width 111 height 246
click at [505, 157] on div at bounding box center [470, 164] width 111 height 246
click at [465, 235] on div at bounding box center [470, 164] width 111 height 246
click at [460, 179] on div at bounding box center [470, 164] width 111 height 246
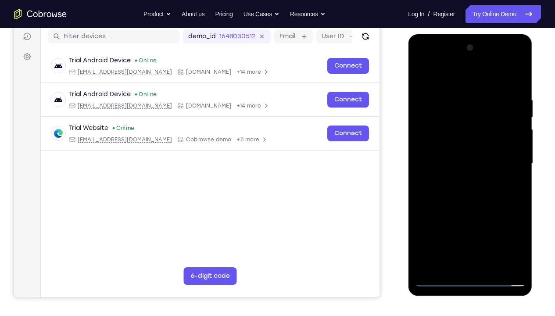
click at [469, 160] on div at bounding box center [470, 164] width 111 height 246
click at [467, 147] on div at bounding box center [470, 164] width 111 height 246
click at [468, 160] on div at bounding box center [470, 164] width 111 height 246
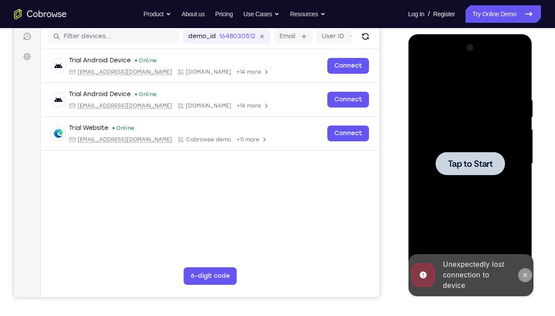
click at [528, 235] on icon at bounding box center [524, 275] width 7 height 7
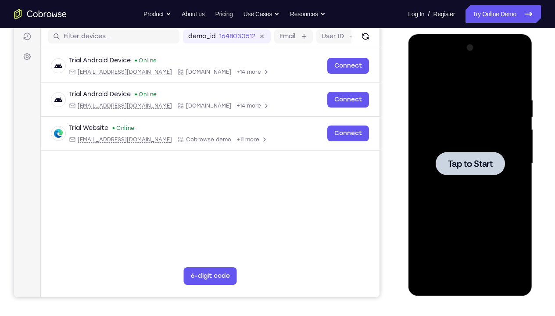
click at [483, 221] on div at bounding box center [470, 164] width 111 height 246
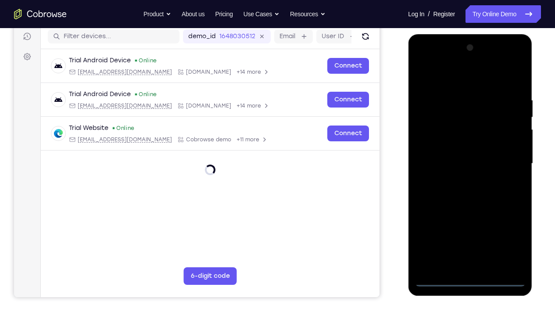
click at [468, 235] on div at bounding box center [470, 164] width 111 height 246
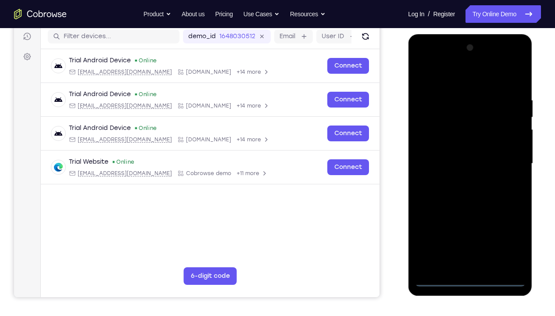
click at [511, 235] on div at bounding box center [470, 164] width 111 height 246
click at [436, 80] on div at bounding box center [470, 164] width 111 height 246
click at [506, 159] on div at bounding box center [470, 164] width 111 height 246
click at [458, 179] on div at bounding box center [470, 164] width 111 height 246
click at [440, 152] on div at bounding box center [470, 164] width 111 height 246
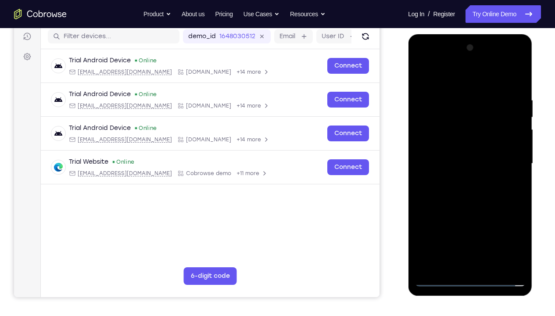
click at [440, 147] on div at bounding box center [470, 164] width 111 height 246
click at [458, 162] on div at bounding box center [470, 164] width 111 height 246
click at [518, 89] on div at bounding box center [470, 164] width 111 height 246
click at [490, 235] on div at bounding box center [470, 164] width 111 height 246
click at [472, 210] on div at bounding box center [470, 164] width 111 height 246
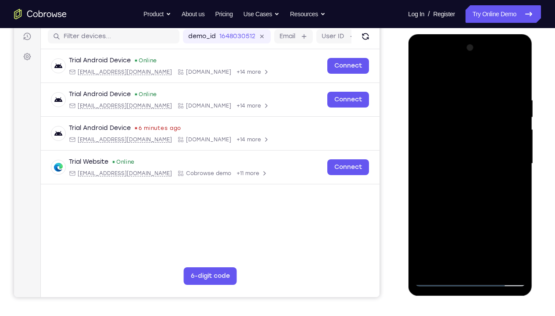
click at [448, 153] on div at bounding box center [470, 164] width 111 height 246
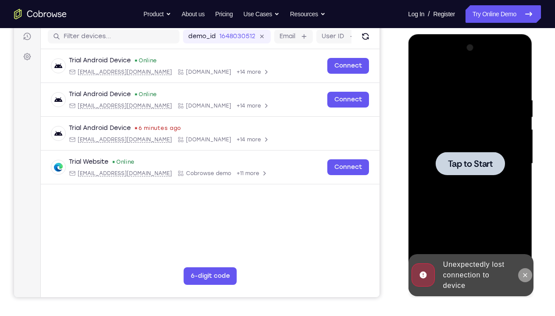
click at [524, 235] on button at bounding box center [525, 275] width 14 height 14
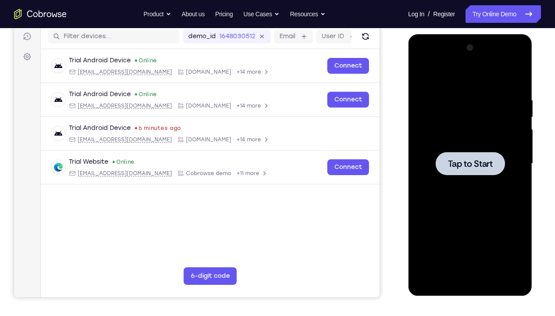
click at [453, 131] on div at bounding box center [470, 164] width 111 height 246
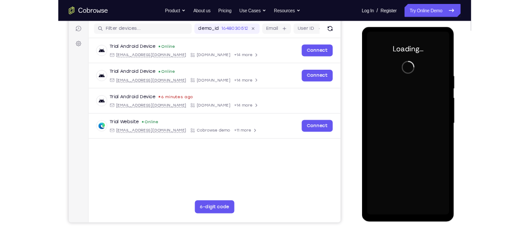
scroll to position [110, 0]
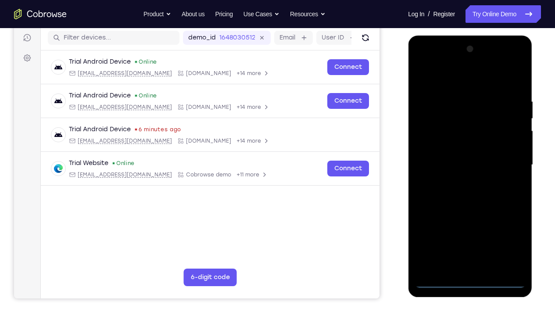
click at [468, 235] on div at bounding box center [470, 165] width 111 height 246
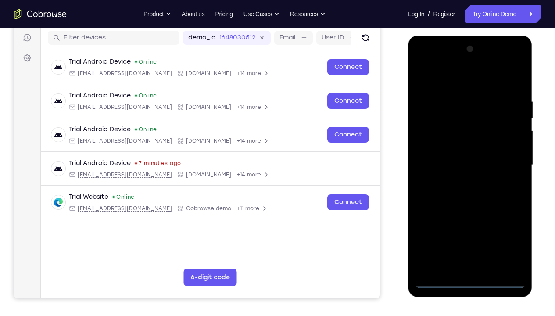
click at [512, 235] on div at bounding box center [470, 165] width 111 height 246
click at [449, 86] on div at bounding box center [470, 165] width 111 height 246
click at [510, 162] on div at bounding box center [470, 165] width 111 height 246
click at [462, 235] on div at bounding box center [470, 165] width 111 height 246
click at [450, 159] on div at bounding box center [470, 165] width 111 height 246
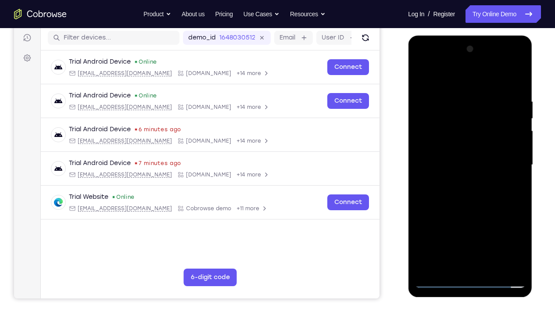
click at [450, 150] on div at bounding box center [470, 165] width 111 height 246
click at [457, 162] on div at bounding box center [470, 165] width 111 height 246
click at [465, 196] on div at bounding box center [470, 165] width 111 height 246
drag, startPoint x: 442, startPoint y: 79, endPoint x: 532, endPoint y: 82, distance: 89.6
click at [529, 82] on div at bounding box center [470, 166] width 124 height 261
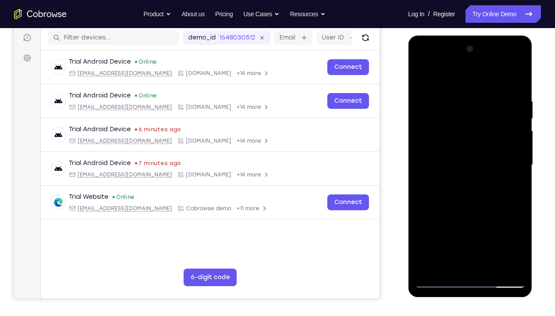
click at [465, 192] on div at bounding box center [470, 165] width 111 height 246
click at [478, 199] on div at bounding box center [470, 165] width 111 height 246
click at [516, 89] on div at bounding box center [470, 165] width 111 height 246
click at [492, 235] on div at bounding box center [470, 165] width 111 height 246
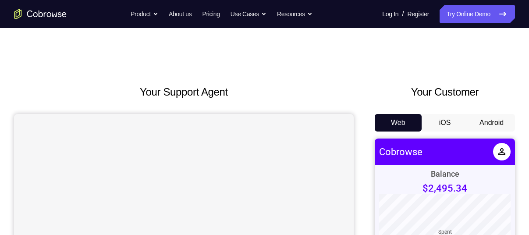
click at [500, 122] on button "Android" at bounding box center [491, 123] width 47 height 18
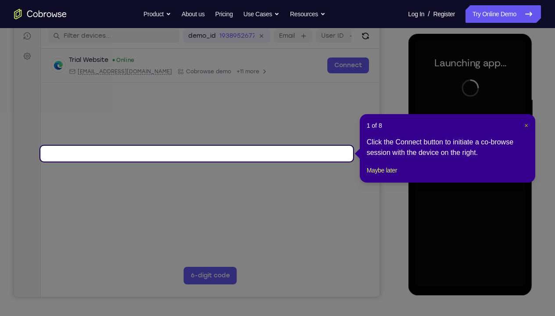
click at [526, 125] on span "×" at bounding box center [526, 125] width 4 height 7
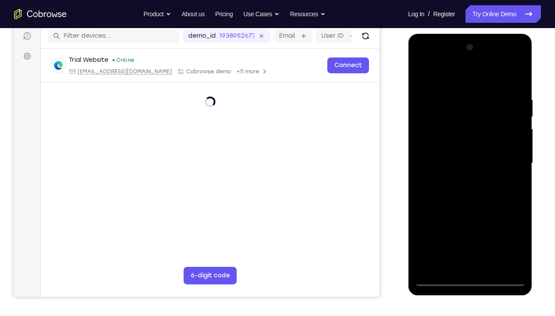
click at [470, 235] on div at bounding box center [470, 163] width 111 height 246
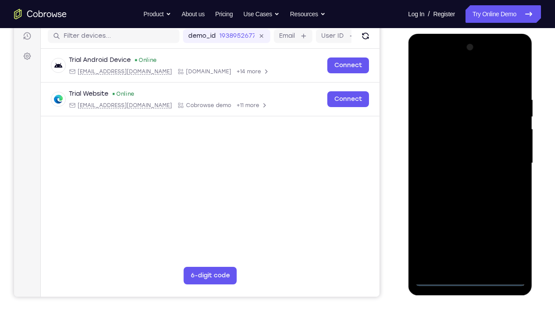
click at [505, 235] on div at bounding box center [470, 163] width 111 height 246
click at [441, 83] on div at bounding box center [470, 163] width 111 height 246
click at [508, 156] on div at bounding box center [470, 163] width 111 height 246
click at [459, 178] on div at bounding box center [470, 163] width 111 height 246
click at [463, 154] on div at bounding box center [470, 163] width 111 height 246
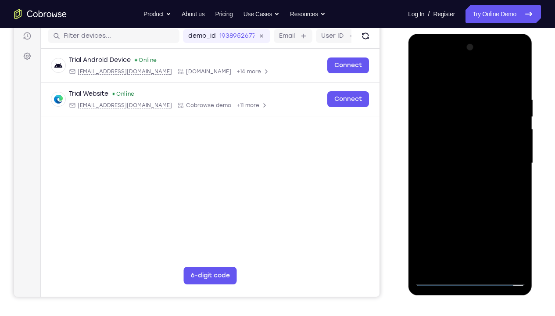
click at [464, 142] on div at bounding box center [470, 163] width 111 height 246
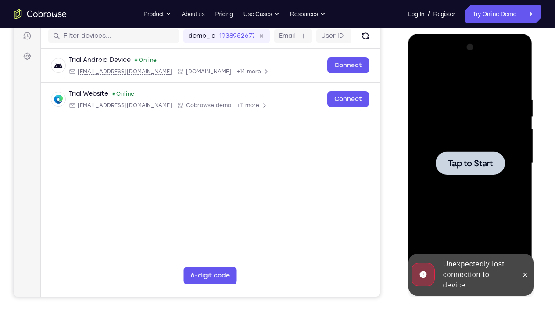
click at [465, 196] on div at bounding box center [470, 163] width 111 height 246
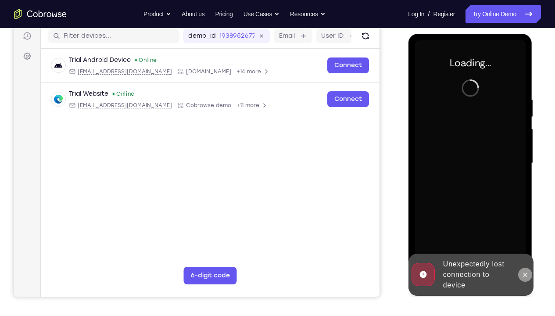
click at [528, 235] on button at bounding box center [525, 275] width 14 height 14
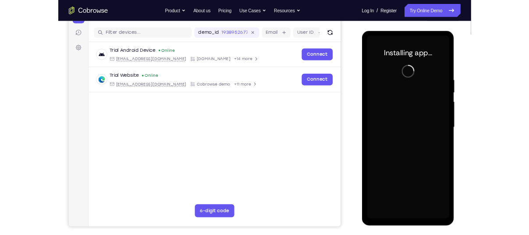
scroll to position [105, 0]
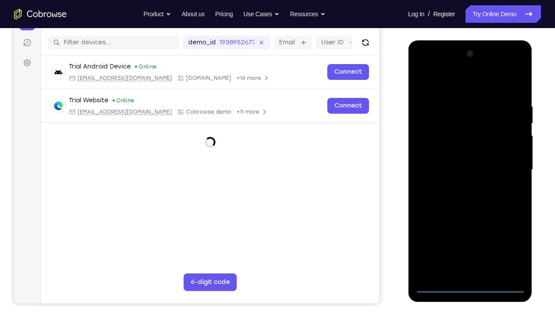
click at [469, 235] on div at bounding box center [470, 170] width 111 height 246
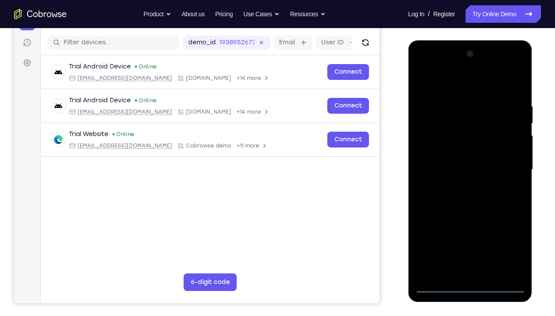
click at [509, 235] on div at bounding box center [470, 170] width 111 height 246
click at [447, 84] on div at bounding box center [470, 170] width 111 height 246
click at [506, 166] on div at bounding box center [470, 170] width 111 height 246
click at [459, 185] on div at bounding box center [470, 170] width 111 height 246
click at [454, 163] on div at bounding box center [470, 170] width 111 height 246
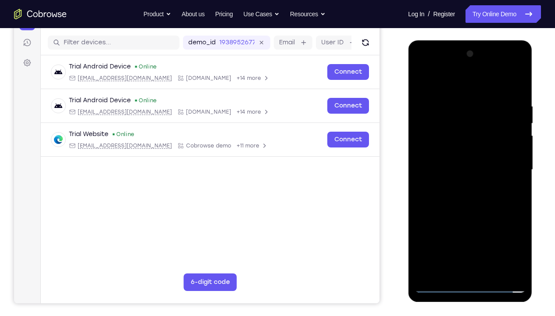
click at [454, 154] on div at bounding box center [470, 170] width 111 height 246
click at [463, 167] on div at bounding box center [470, 170] width 111 height 246
click at [517, 94] on div at bounding box center [470, 170] width 111 height 246
click at [490, 235] on div at bounding box center [470, 170] width 111 height 246
click at [466, 215] on div at bounding box center [470, 170] width 111 height 246
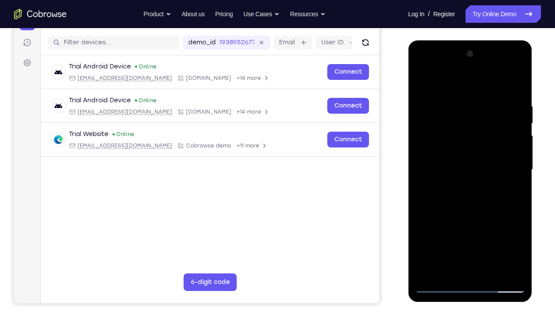
click at [453, 157] on div at bounding box center [470, 170] width 111 height 246
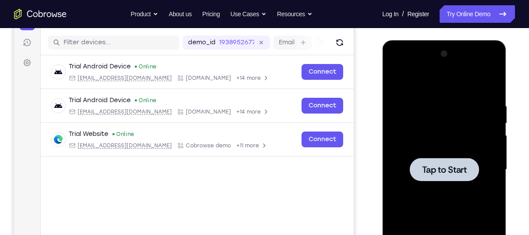
click at [442, 130] on div at bounding box center [444, 170] width 111 height 246
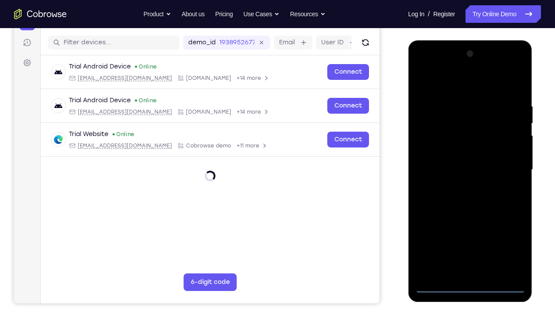
click at [469, 235] on div at bounding box center [470, 170] width 111 height 246
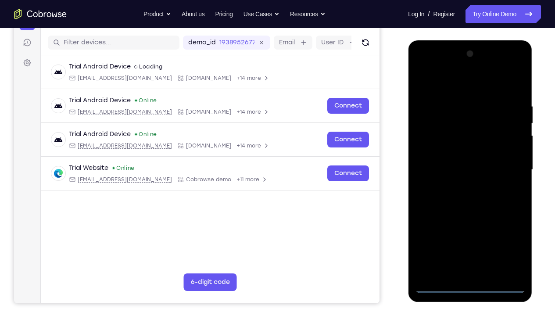
click at [506, 235] on div at bounding box center [470, 170] width 111 height 246
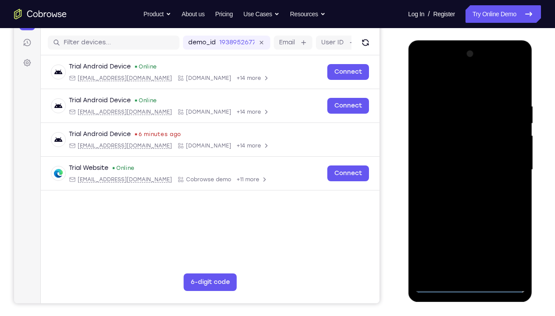
click at [448, 86] on div at bounding box center [470, 170] width 111 height 246
click at [506, 167] on div at bounding box center [470, 170] width 111 height 246
click at [459, 186] on div at bounding box center [470, 170] width 111 height 246
click at [456, 157] on div at bounding box center [470, 170] width 111 height 246
click at [457, 154] on div at bounding box center [470, 170] width 111 height 246
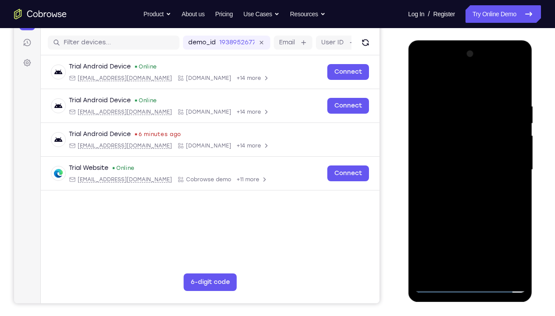
click at [463, 170] on div at bounding box center [470, 170] width 111 height 246
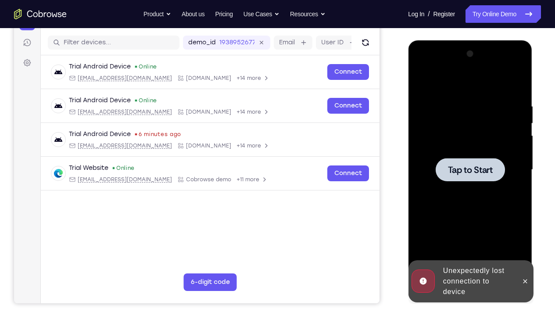
click at [470, 208] on div at bounding box center [470, 170] width 111 height 246
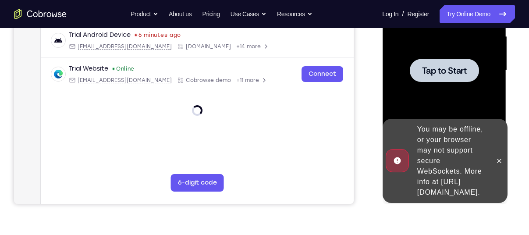
scroll to position [205, 0]
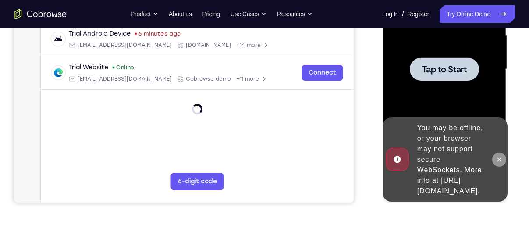
click at [499, 156] on icon at bounding box center [499, 159] width 7 height 7
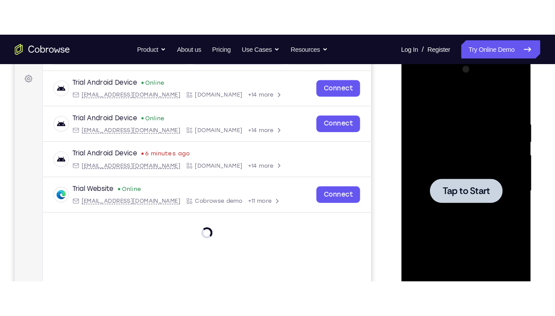
scroll to position [122, 0]
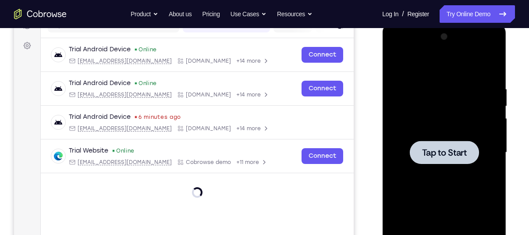
click at [417, 114] on div at bounding box center [444, 153] width 111 height 246
click at [402, 102] on div at bounding box center [444, 153] width 111 height 246
click at [425, 119] on div at bounding box center [444, 153] width 111 height 246
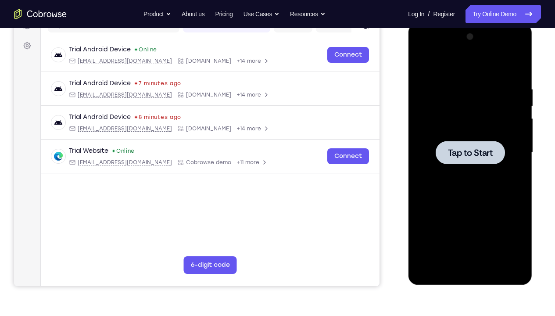
click at [453, 119] on div at bounding box center [470, 153] width 111 height 246
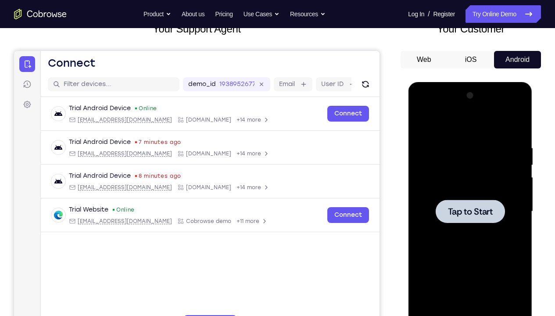
scroll to position [0, 0]
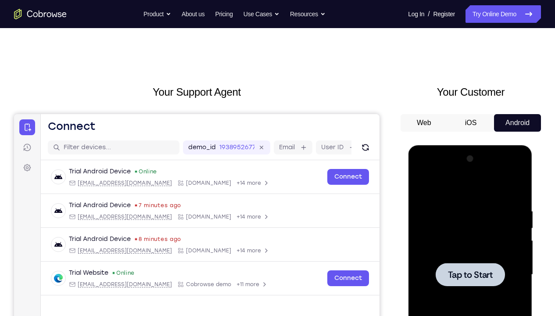
click at [451, 202] on div at bounding box center [470, 275] width 111 height 246
click at [51, 104] on button "Web" at bounding box center [44, 96] width 14 height 14
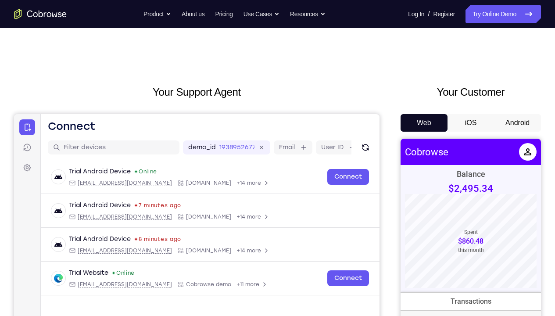
click at [48, 99] on button "iOS" at bounding box center [44, 96] width 8 height 5
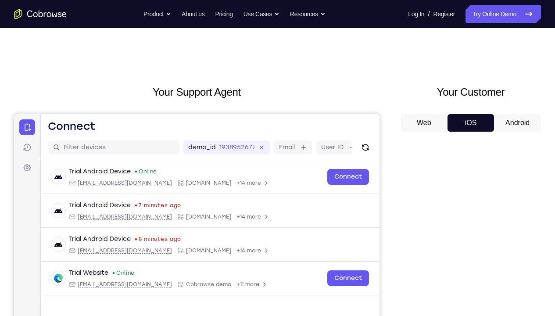
click at [117, 96] on button "Android" at bounding box center [86, 91] width 62 height 9
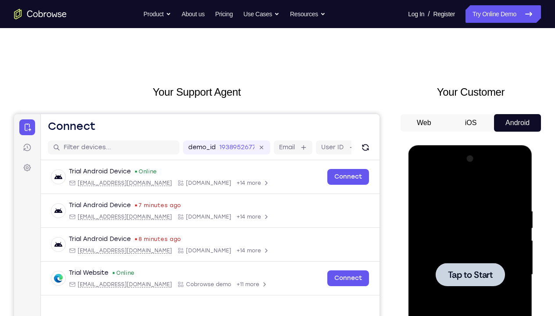
click at [48, 99] on button "iOS" at bounding box center [44, 96] width 8 height 5
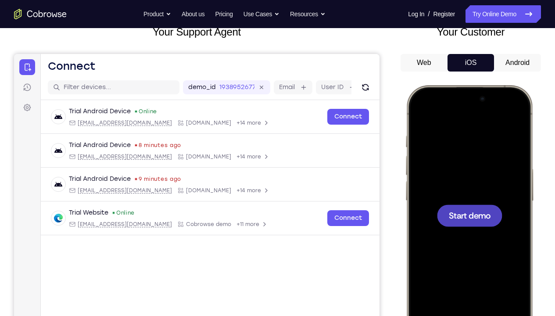
click at [117, 87] on button "Android" at bounding box center [86, 91] width 62 height 9
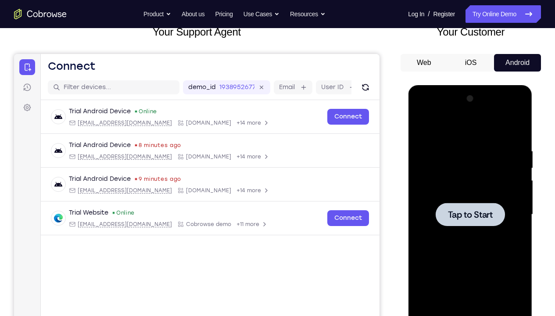
click at [456, 189] on div at bounding box center [470, 215] width 111 height 246
click at [48, 94] on button "iOS" at bounding box center [44, 96] width 8 height 5
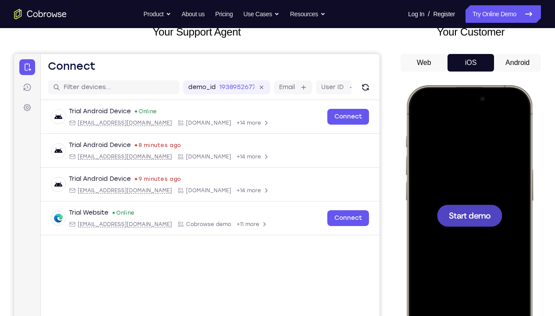
click at [461, 157] on div at bounding box center [468, 215] width 115 height 250
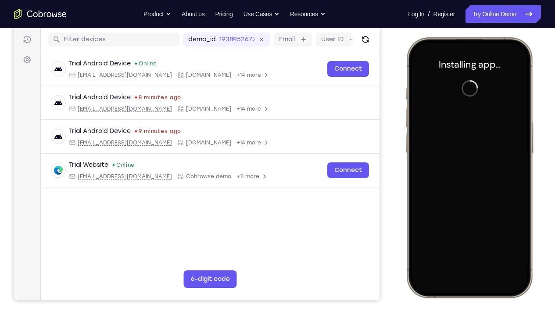
scroll to position [108, 0]
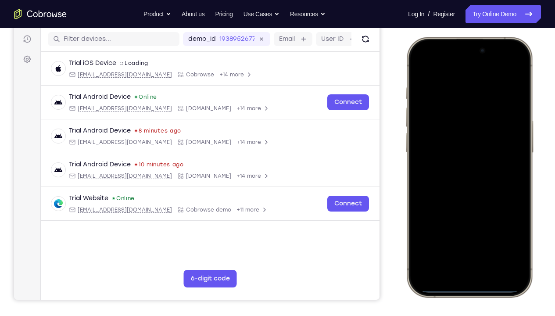
click at [465, 235] on div at bounding box center [468, 167] width 115 height 250
drag, startPoint x: 469, startPoint y: 291, endPoint x: 467, endPoint y: 272, distance: 18.9
click at [467, 235] on div at bounding box center [468, 167] width 115 height 250
click at [504, 92] on div at bounding box center [468, 167] width 115 height 250
drag, startPoint x: 526, startPoint y: 172, endPoint x: 453, endPoint y: 179, distance: 73.1
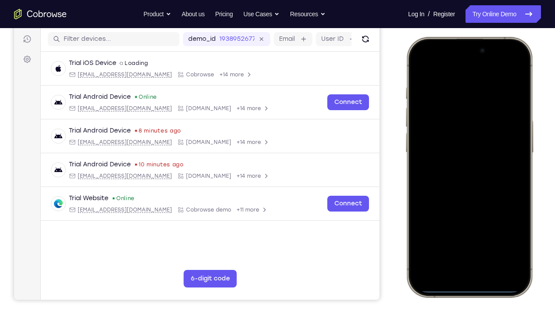
click at [453, 179] on div at bounding box center [468, 167] width 115 height 250
click at [416, 202] on div at bounding box center [468, 167] width 115 height 250
drag, startPoint x: 462, startPoint y: 289, endPoint x: 451, endPoint y: 200, distance: 89.7
click at [451, 200] on div at bounding box center [468, 167] width 115 height 250
click at [469, 235] on div at bounding box center [468, 167] width 115 height 250
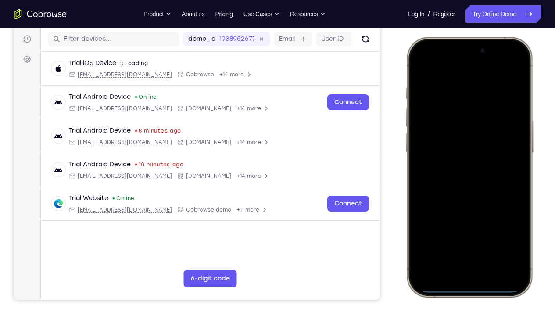
click at [469, 235] on div at bounding box center [468, 167] width 115 height 250
click at [463, 52] on div at bounding box center [468, 167] width 115 height 250
click at [466, 57] on div at bounding box center [468, 167] width 115 height 250
drag, startPoint x: 469, startPoint y: 61, endPoint x: 473, endPoint y: 129, distance: 68.1
click at [473, 129] on div at bounding box center [468, 167] width 115 height 250
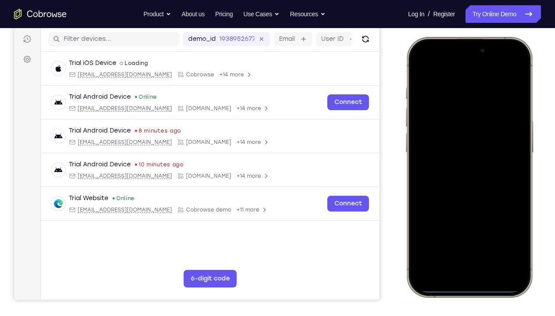
click at [416, 72] on div at bounding box center [468, 167] width 115 height 250
drag, startPoint x: 452, startPoint y: 71, endPoint x: 474, endPoint y: 219, distance: 150.3
click at [474, 219] on div at bounding box center [468, 167] width 115 height 250
drag, startPoint x: 498, startPoint y: 51, endPoint x: 493, endPoint y: 174, distance: 123.0
click at [493, 174] on div at bounding box center [468, 167] width 115 height 250
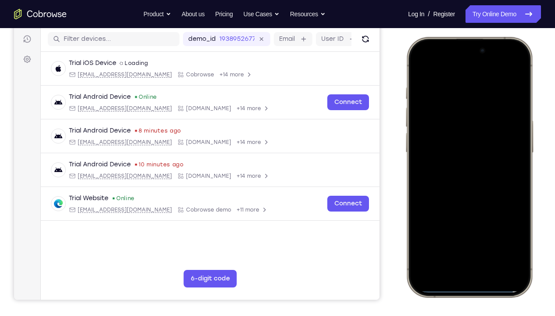
click at [469, 210] on div at bounding box center [468, 167] width 115 height 250
drag, startPoint x: 486, startPoint y: 129, endPoint x: 405, endPoint y: 151, distance: 84.1
click at [405, 151] on div at bounding box center [469, 167] width 129 height 261
drag, startPoint x: 479, startPoint y: 256, endPoint x: 476, endPoint y: 82, distance: 173.7
click at [476, 82] on div at bounding box center [468, 167] width 115 height 250
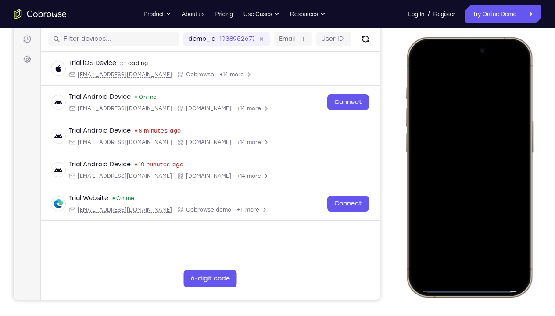
drag, startPoint x: 455, startPoint y: 213, endPoint x: 470, endPoint y: 26, distance: 187.5
click at [470, 37] on html "Online web based iOS Simulators and Android Emulators. Run iPhone, iPad, Mobile…" at bounding box center [471, 168] width 132 height 263
drag, startPoint x: 469, startPoint y: 228, endPoint x: 472, endPoint y: 58, distance: 169.8
click at [472, 58] on div at bounding box center [468, 167] width 115 height 250
drag, startPoint x: 465, startPoint y: 232, endPoint x: 491, endPoint y: 10, distance: 224.0
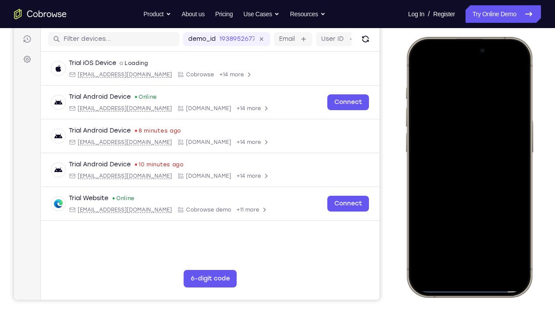
click at [491, 37] on html "Online web based iOS Simulators and Android Emulators. Run iPhone, iPad, Mobile…" at bounding box center [471, 168] width 132 height 263
drag, startPoint x: 486, startPoint y: 137, endPoint x: 414, endPoint y: 265, distance: 145.9
click at [414, 235] on div at bounding box center [468, 167] width 115 height 250
click at [470, 235] on div at bounding box center [468, 167] width 115 height 250
click at [507, 235] on div at bounding box center [468, 167] width 115 height 250
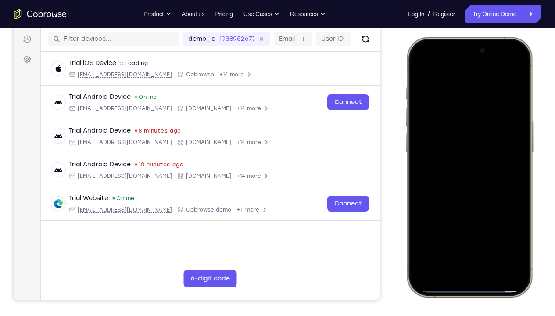
drag, startPoint x: 521, startPoint y: 210, endPoint x: 372, endPoint y: 181, distance: 151.1
click at [405, 181] on html "Online web based iOS Simulators and Android Emulators. Run iPhone, iPad, Mobile…" at bounding box center [471, 168] width 132 height 263
click at [462, 235] on div at bounding box center [468, 167] width 115 height 250
drag, startPoint x: 463, startPoint y: 289, endPoint x: 472, endPoint y: 117, distance: 172.2
click at [472, 117] on div at bounding box center [468, 167] width 115 height 250
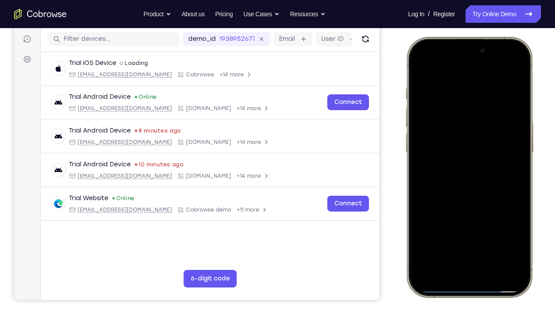
click at [467, 235] on div at bounding box center [468, 167] width 115 height 250
click at [468, 235] on div at bounding box center [468, 167] width 115 height 250
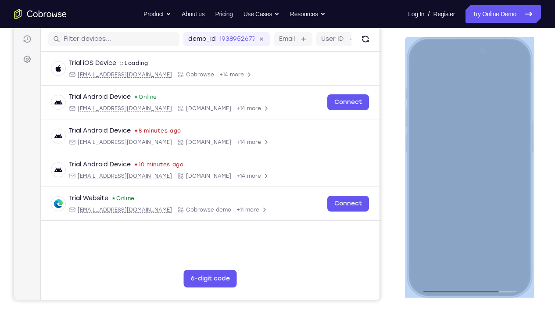
drag, startPoint x: 528, startPoint y: 171, endPoint x: 471, endPoint y: 168, distance: 57.1
click at [471, 168] on div at bounding box center [469, 167] width 129 height 261
drag, startPoint x: 471, startPoint y: 168, endPoint x: 509, endPoint y: 168, distance: 38.6
click at [509, 168] on div at bounding box center [468, 167] width 115 height 250
click at [523, 169] on div at bounding box center [468, 167] width 115 height 250
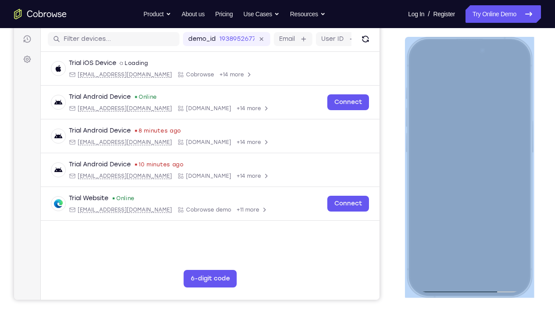
click at [525, 171] on div at bounding box center [468, 167] width 115 height 250
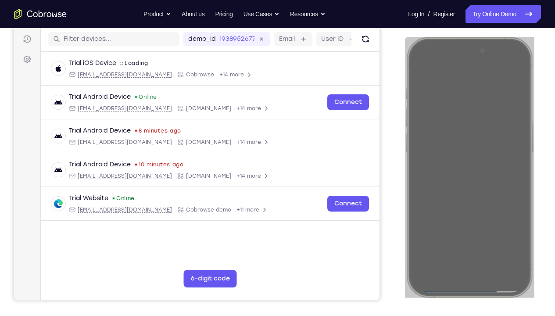
click at [523, 168] on div "Your Support Agent Your Customer Web iOS Android Next Steps We’d be happy to gi…" at bounding box center [277, 209] width 555 height 579
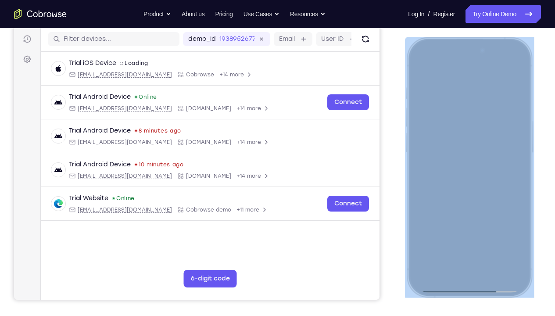
click at [514, 184] on div at bounding box center [468, 167] width 115 height 250
click at [417, 203] on div at bounding box center [468, 167] width 115 height 250
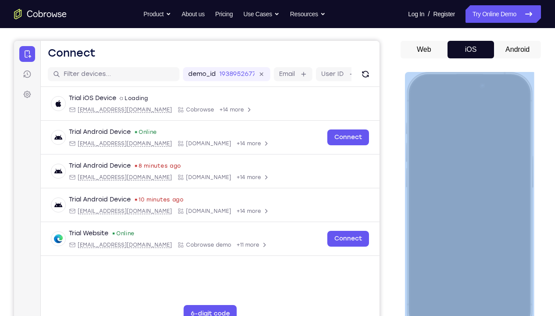
scroll to position [70, 0]
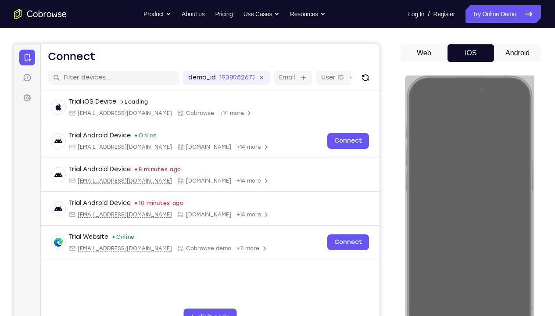
click at [494, 55] on button "Android" at bounding box center [517, 53] width 47 height 18
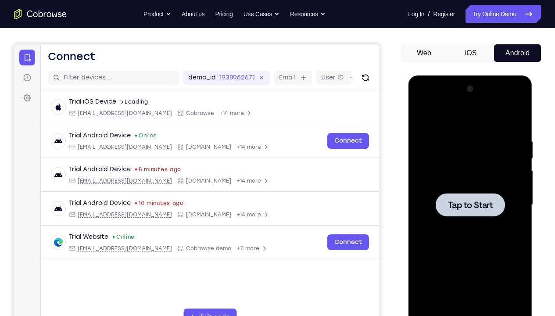
click at [470, 161] on div at bounding box center [470, 205] width 111 height 246
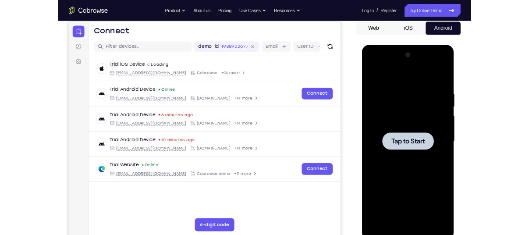
scroll to position [86, 0]
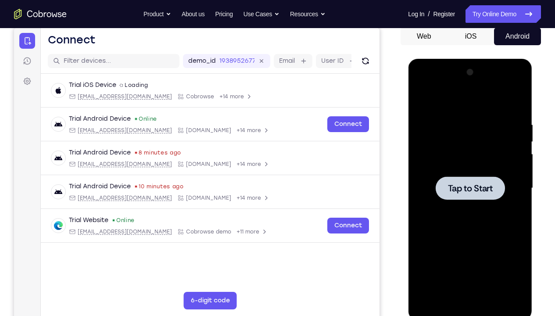
click at [470, 161] on div at bounding box center [470, 188] width 111 height 246
click at [466, 194] on div at bounding box center [469, 187] width 69 height 23
click at [481, 15] on link "Try Online Demo" at bounding box center [502, 14] width 75 height 18
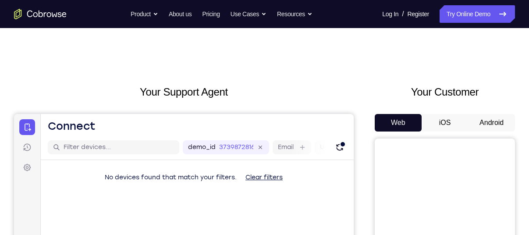
click at [490, 128] on button "Android" at bounding box center [491, 123] width 47 height 18
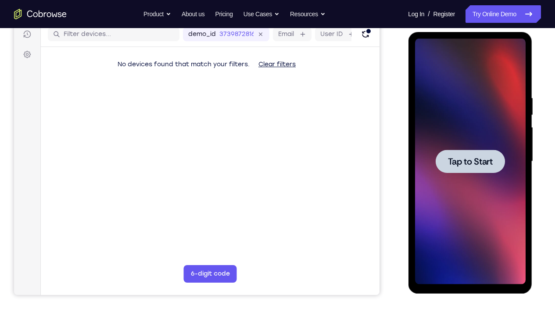
drag, startPoint x: 867, startPoint y: 175, endPoint x: 467, endPoint y: 217, distance: 401.8
click at [467, 217] on div at bounding box center [470, 162] width 111 height 246
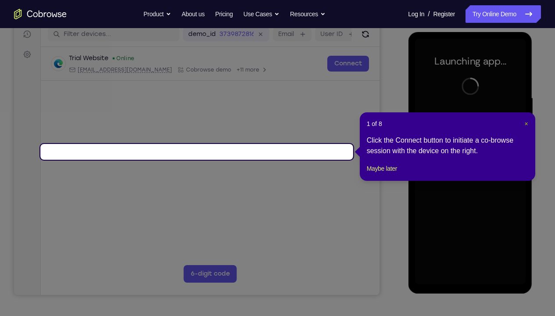
click at [525, 123] on span "×" at bounding box center [526, 123] width 4 height 7
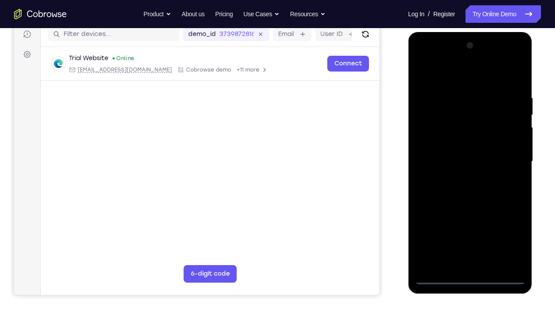
click at [471, 235] on div at bounding box center [470, 162] width 111 height 246
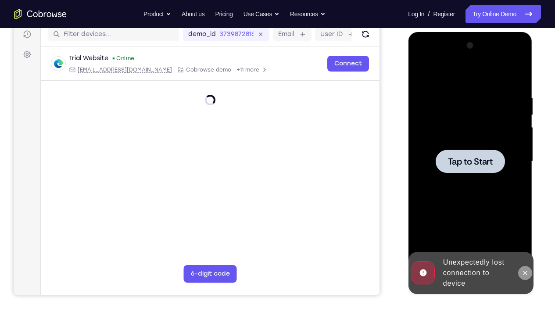
click at [524, 235] on icon at bounding box center [524, 272] width 7 height 7
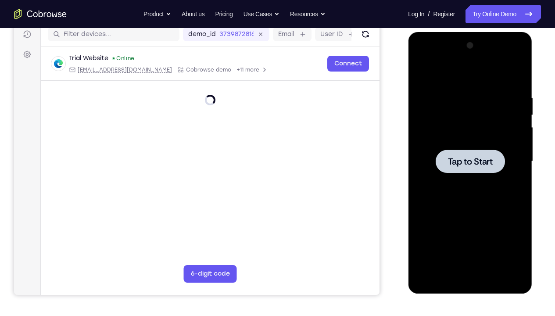
click at [462, 107] on div at bounding box center [470, 162] width 111 height 246
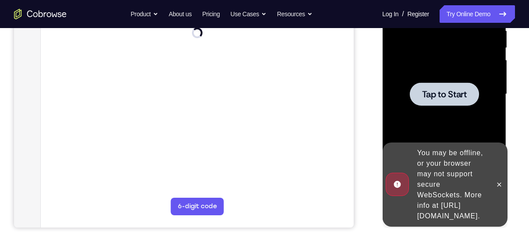
scroll to position [183, 0]
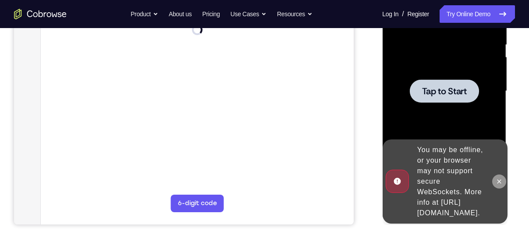
click at [500, 178] on icon at bounding box center [499, 181] width 7 height 7
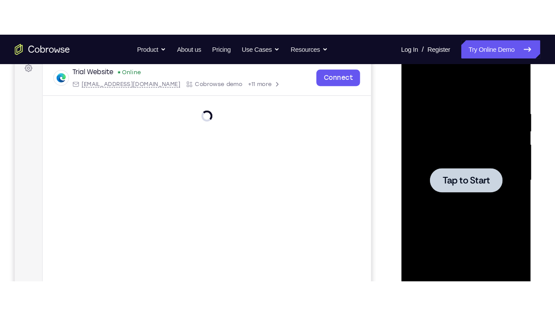
scroll to position [134, 0]
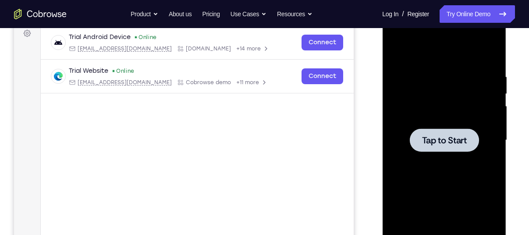
click at [426, 88] on div at bounding box center [444, 141] width 111 height 246
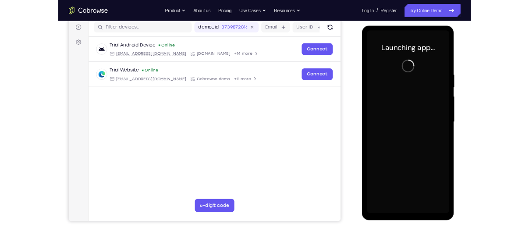
scroll to position [111, 0]
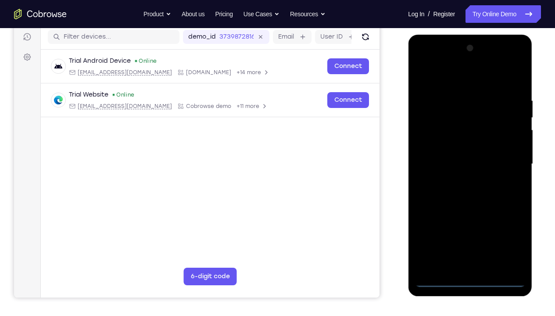
click at [469, 235] on div at bounding box center [470, 164] width 111 height 246
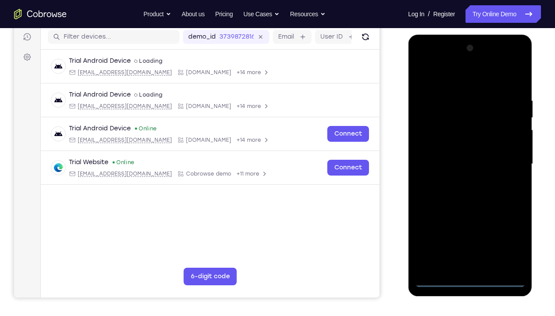
click at [510, 235] on div at bounding box center [470, 164] width 111 height 246
click at [439, 81] on div at bounding box center [470, 164] width 111 height 246
click at [508, 158] on div at bounding box center [470, 164] width 111 height 246
click at [458, 179] on div at bounding box center [470, 164] width 111 height 246
click at [465, 152] on div at bounding box center [470, 164] width 111 height 246
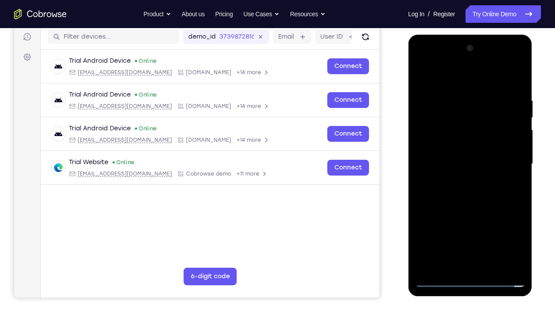
click at [465, 148] on div at bounding box center [470, 164] width 111 height 246
click at [470, 164] on div at bounding box center [470, 164] width 111 height 246
click at [516, 92] on div at bounding box center [470, 164] width 111 height 246
click at [492, 235] on div at bounding box center [470, 164] width 111 height 246
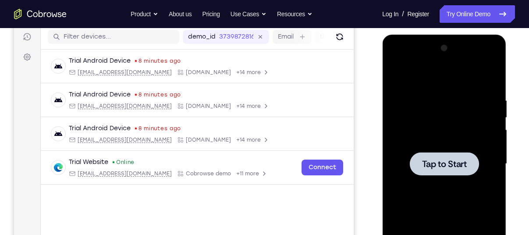
click at [427, 108] on div at bounding box center [444, 164] width 111 height 246
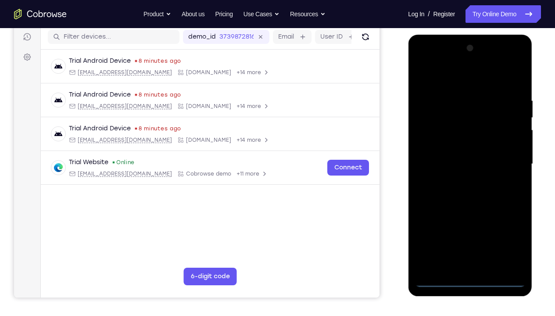
click at [470, 235] on div at bounding box center [470, 164] width 111 height 246
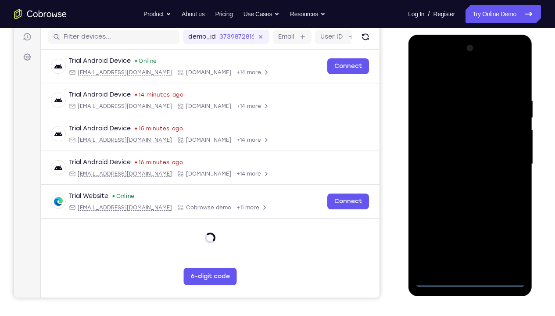
click at [512, 235] on div at bounding box center [470, 164] width 111 height 246
click at [447, 80] on div at bounding box center [470, 164] width 111 height 246
click at [508, 158] on div at bounding box center [470, 164] width 111 height 246
click at [460, 182] on div at bounding box center [470, 164] width 111 height 246
click at [453, 154] on div at bounding box center [470, 164] width 111 height 246
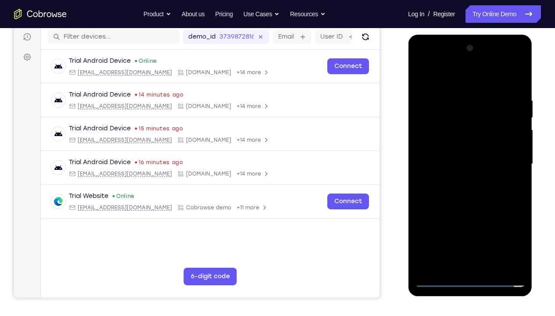
click at [453, 148] on div at bounding box center [470, 164] width 111 height 246
click at [465, 163] on div at bounding box center [470, 164] width 111 height 246
click at [518, 91] on div at bounding box center [470, 164] width 111 height 246
click at [490, 235] on div at bounding box center [470, 164] width 111 height 246
click at [469, 212] on div at bounding box center [470, 164] width 111 height 246
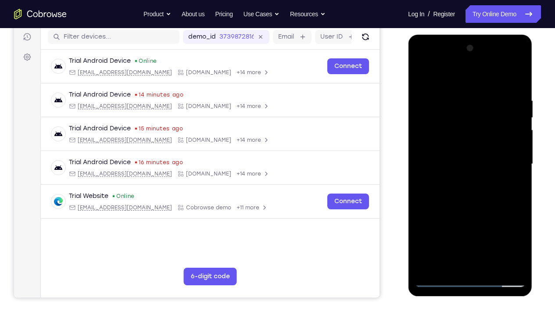
click at [446, 154] on div at bounding box center [470, 164] width 111 height 246
click at [492, 209] on div at bounding box center [470, 164] width 111 height 246
click at [508, 198] on div at bounding box center [470, 164] width 111 height 246
click at [472, 203] on div at bounding box center [470, 164] width 111 height 246
click at [474, 204] on div at bounding box center [470, 164] width 111 height 246
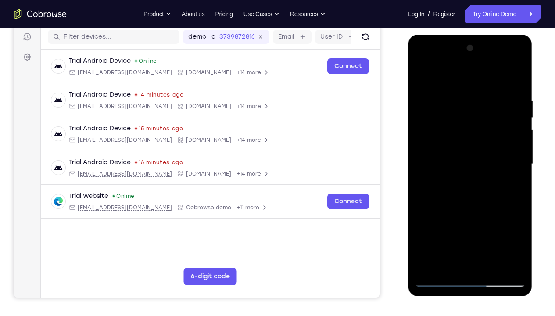
click at [449, 235] on div at bounding box center [470, 164] width 111 height 246
drag, startPoint x: 464, startPoint y: 242, endPoint x: 465, endPoint y: 180, distance: 61.9
click at [465, 180] on div at bounding box center [470, 164] width 111 height 246
drag, startPoint x: 464, startPoint y: 251, endPoint x: 465, endPoint y: 171, distance: 80.3
click at [465, 171] on div at bounding box center [470, 164] width 111 height 246
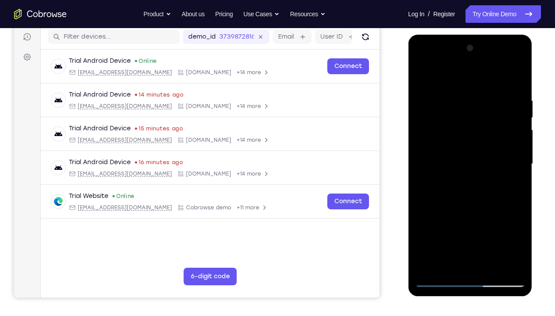
drag, startPoint x: 464, startPoint y: 249, endPoint x: 466, endPoint y: 145, distance: 104.4
click at [466, 145] on div at bounding box center [470, 164] width 111 height 246
drag, startPoint x: 462, startPoint y: 247, endPoint x: 462, endPoint y: 148, distance: 98.7
click at [462, 148] on div at bounding box center [470, 164] width 111 height 246
click at [518, 235] on div at bounding box center [470, 164] width 111 height 246
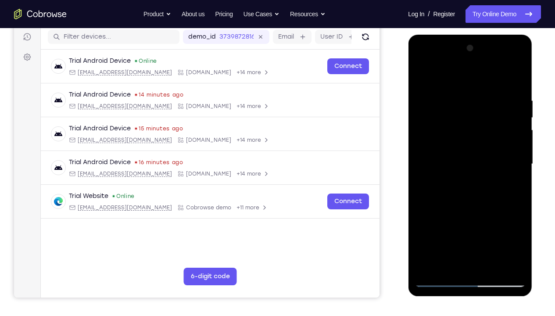
click at [519, 235] on div at bounding box center [470, 164] width 111 height 246
drag, startPoint x: 480, startPoint y: 216, endPoint x: 490, endPoint y: 282, distance: 66.5
click at [490, 235] on div at bounding box center [470, 164] width 111 height 246
click at [516, 210] on div at bounding box center [470, 164] width 111 height 246
click at [510, 180] on div at bounding box center [470, 164] width 111 height 246
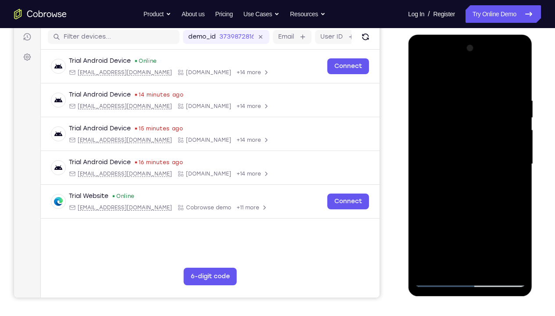
click at [423, 123] on div at bounding box center [470, 164] width 111 height 246
click at [433, 98] on div at bounding box center [470, 164] width 111 height 246
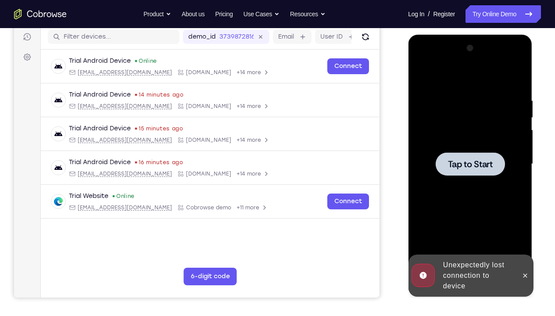
click at [509, 35] on div "Tap to Start" at bounding box center [470, 35] width 124 height 0
click at [529, 235] on button at bounding box center [525, 275] width 14 height 14
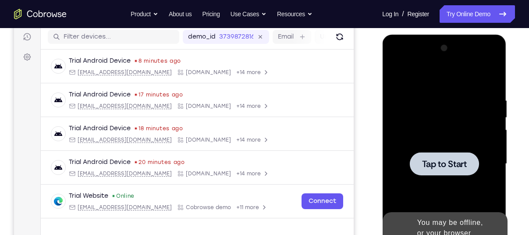
click at [430, 129] on div at bounding box center [444, 164] width 111 height 246
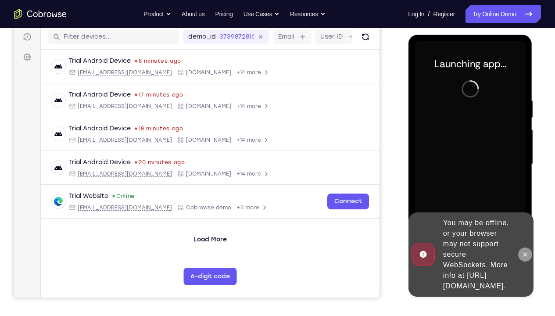
click at [527, 235] on icon at bounding box center [524, 254] width 7 height 7
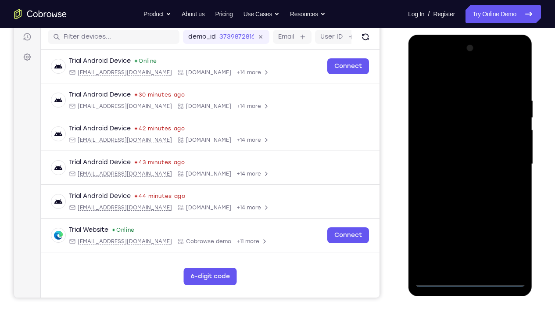
click at [471, 235] on div at bounding box center [470, 164] width 111 height 246
click at [507, 235] on div at bounding box center [470, 164] width 111 height 246
click at [508, 235] on div at bounding box center [470, 164] width 111 height 246
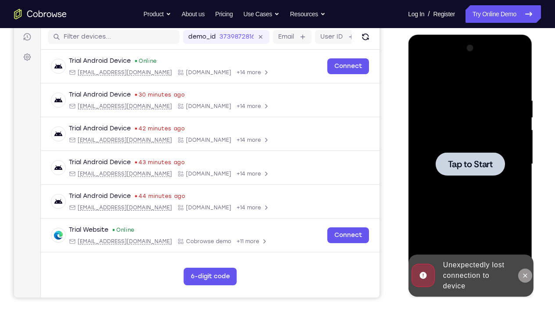
click at [528, 235] on icon at bounding box center [524, 275] width 7 height 7
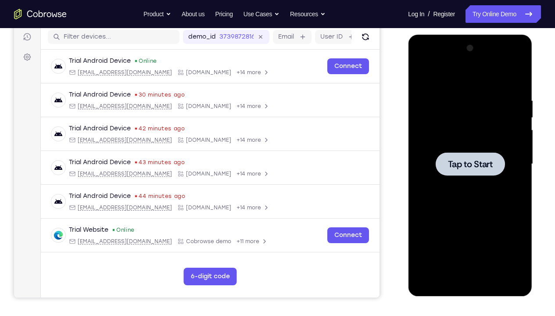
click at [488, 221] on div at bounding box center [470, 164] width 111 height 246
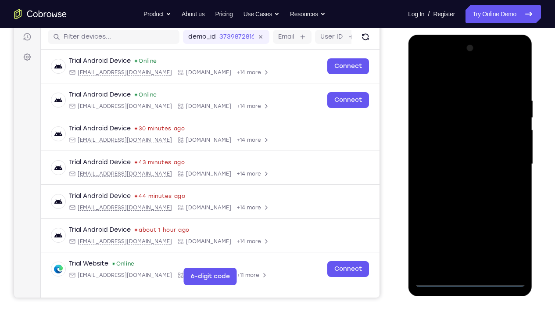
click at [472, 235] on div at bounding box center [470, 164] width 111 height 246
click at [507, 235] on div at bounding box center [470, 164] width 111 height 246
click at [438, 81] on div at bounding box center [470, 164] width 111 height 246
click at [508, 161] on div at bounding box center [470, 164] width 111 height 246
click at [458, 180] on div at bounding box center [470, 164] width 111 height 246
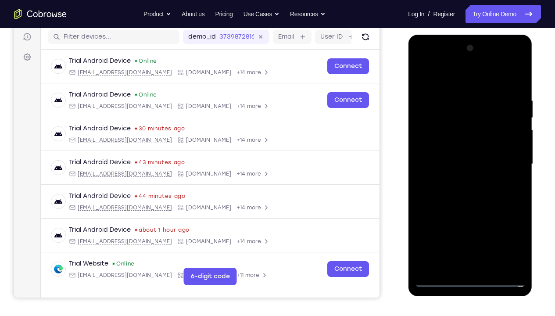
click at [456, 150] on div at bounding box center [470, 164] width 111 height 246
click at [456, 145] on div at bounding box center [470, 164] width 111 height 246
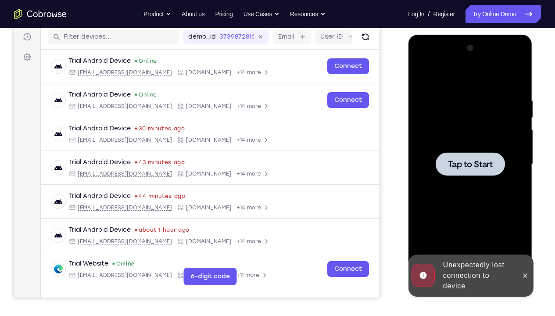
click at [456, 145] on div at bounding box center [470, 164] width 111 height 246
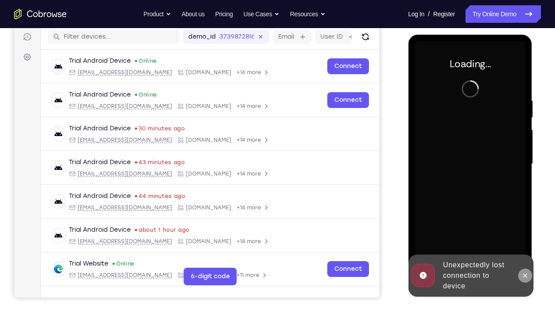
click at [529, 235] on button at bounding box center [525, 275] width 14 height 14
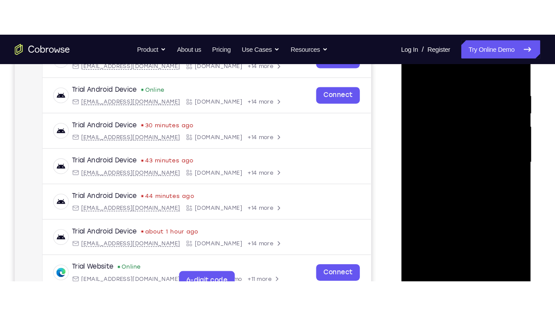
scroll to position [153, 0]
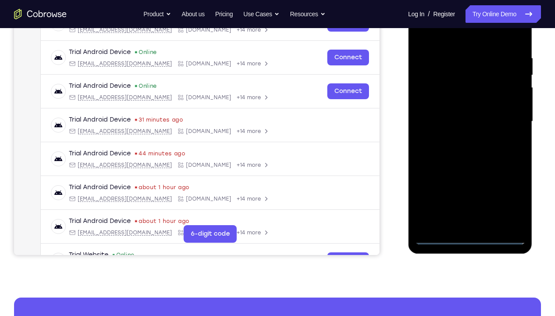
click at [470, 235] on div at bounding box center [470, 122] width 111 height 246
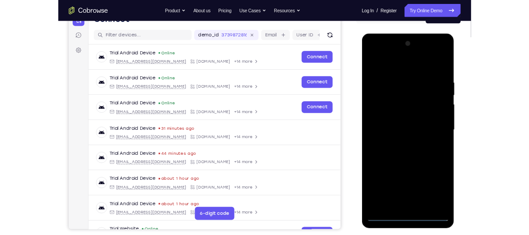
scroll to position [99, 0]
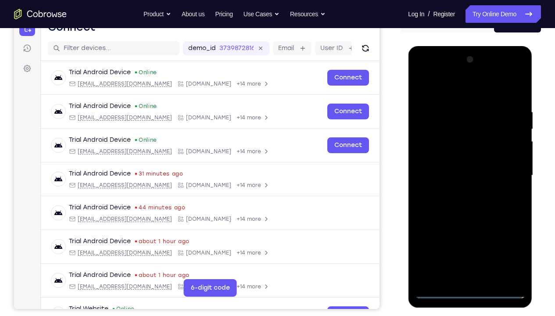
click at [511, 235] on div at bounding box center [470, 176] width 111 height 246
click at [439, 91] on div at bounding box center [470, 176] width 111 height 246
click at [506, 171] on div at bounding box center [470, 176] width 111 height 246
click at [460, 235] on div at bounding box center [470, 176] width 111 height 246
click at [452, 168] on div at bounding box center [470, 176] width 111 height 246
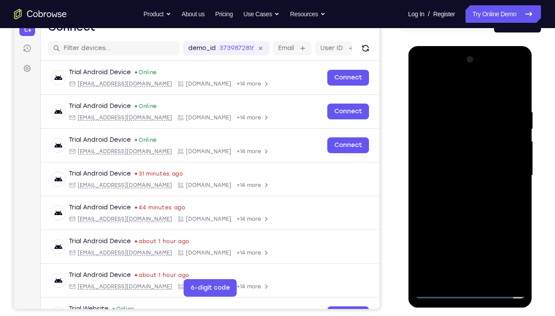
click at [452, 162] on div at bounding box center [470, 176] width 111 height 246
click at [461, 175] on div at bounding box center [470, 176] width 111 height 246
click at [468, 207] on div at bounding box center [470, 176] width 111 height 246
click at [520, 235] on div at bounding box center [470, 176] width 111 height 246
click at [491, 235] on div at bounding box center [470, 176] width 111 height 246
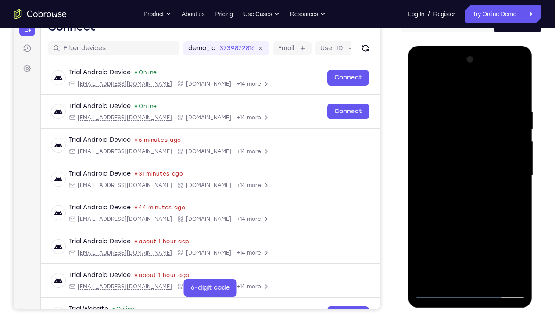
click at [465, 225] on div at bounding box center [470, 176] width 111 height 246
click at [443, 164] on div at bounding box center [470, 176] width 111 height 246
click at [439, 235] on div at bounding box center [470, 176] width 111 height 246
drag, startPoint x: 432, startPoint y: 87, endPoint x: 517, endPoint y: 90, distance: 85.6
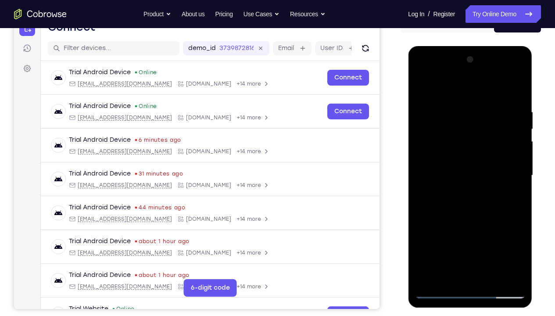
click at [517, 90] on div at bounding box center [470, 176] width 111 height 246
click at [459, 110] on div at bounding box center [470, 176] width 111 height 246
click at [501, 229] on div at bounding box center [470, 176] width 111 height 246
click at [426, 235] on div at bounding box center [470, 176] width 111 height 246
click at [476, 235] on div at bounding box center [470, 176] width 111 height 246
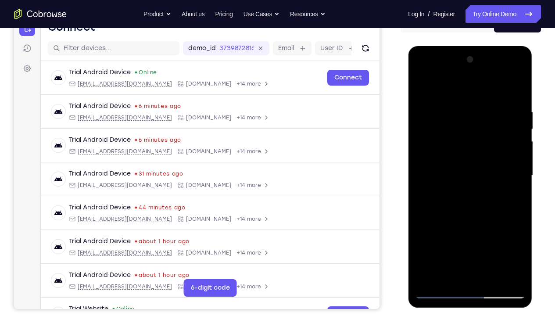
click at [448, 235] on div at bounding box center [470, 176] width 111 height 246
drag, startPoint x: 462, startPoint y: 263, endPoint x: 468, endPoint y: 201, distance: 62.6
click at [468, 201] on div at bounding box center [470, 176] width 111 height 246
drag, startPoint x: 463, startPoint y: 262, endPoint x: 466, endPoint y: 179, distance: 82.9
click at [466, 179] on div at bounding box center [470, 176] width 111 height 246
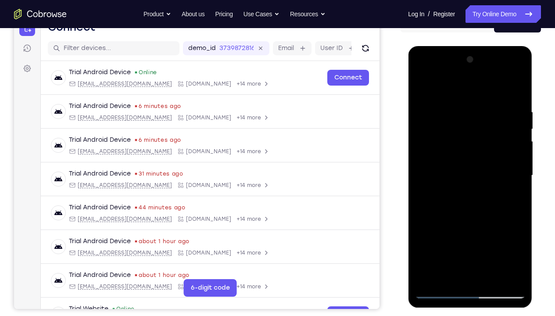
click at [421, 235] on div at bounding box center [470, 176] width 111 height 246
click at [421, 186] on div at bounding box center [470, 176] width 111 height 246
click at [488, 235] on div at bounding box center [470, 176] width 111 height 246
click at [512, 235] on div at bounding box center [470, 176] width 111 height 246
click at [510, 235] on div at bounding box center [470, 176] width 111 height 246
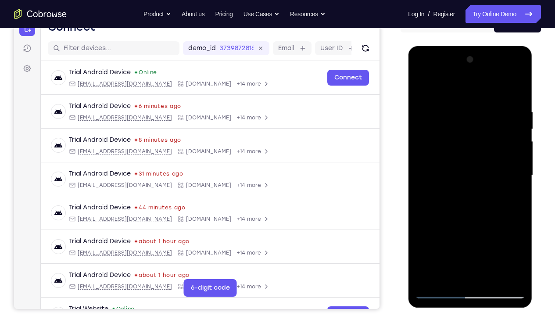
click at [513, 215] on div at bounding box center [470, 176] width 111 height 246
click at [512, 229] on div at bounding box center [470, 176] width 111 height 246
click at [517, 112] on div at bounding box center [470, 176] width 111 height 246
click at [514, 92] on div at bounding box center [470, 176] width 111 height 246
click at [514, 91] on div at bounding box center [470, 176] width 111 height 246
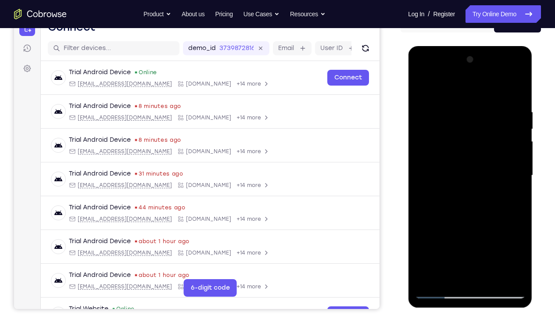
click at [490, 235] on div at bounding box center [470, 176] width 111 height 246
click at [449, 165] on div at bounding box center [470, 176] width 111 height 246
click at [435, 89] on div at bounding box center [470, 176] width 111 height 246
click at [429, 112] on div at bounding box center [470, 176] width 111 height 246
click at [515, 175] on div at bounding box center [470, 176] width 111 height 246
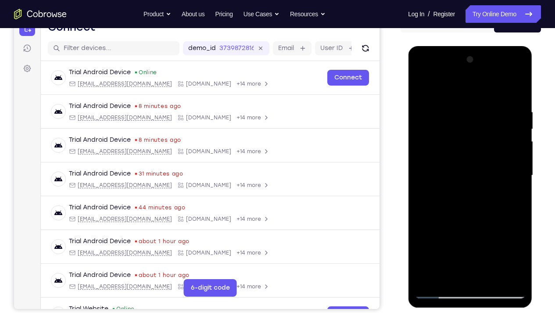
click at [515, 175] on div at bounding box center [470, 176] width 111 height 246
click at [515, 92] on div at bounding box center [470, 176] width 111 height 246
click at [429, 110] on div at bounding box center [470, 176] width 111 height 246
click at [515, 155] on div at bounding box center [470, 176] width 111 height 246
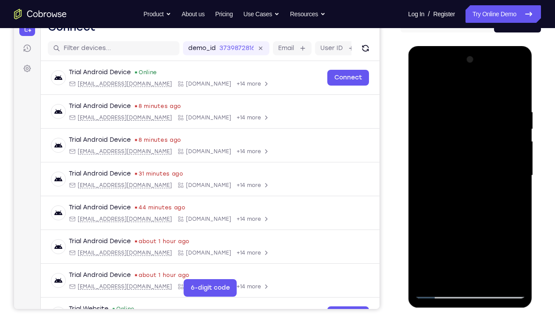
click at [515, 155] on div at bounding box center [470, 176] width 111 height 246
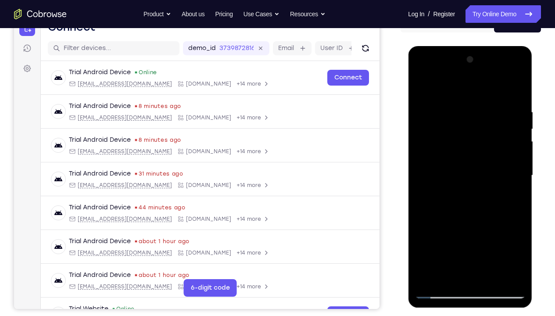
click at [515, 155] on div at bounding box center [470, 176] width 111 height 246
